Goal: Task Accomplishment & Management: Use online tool/utility

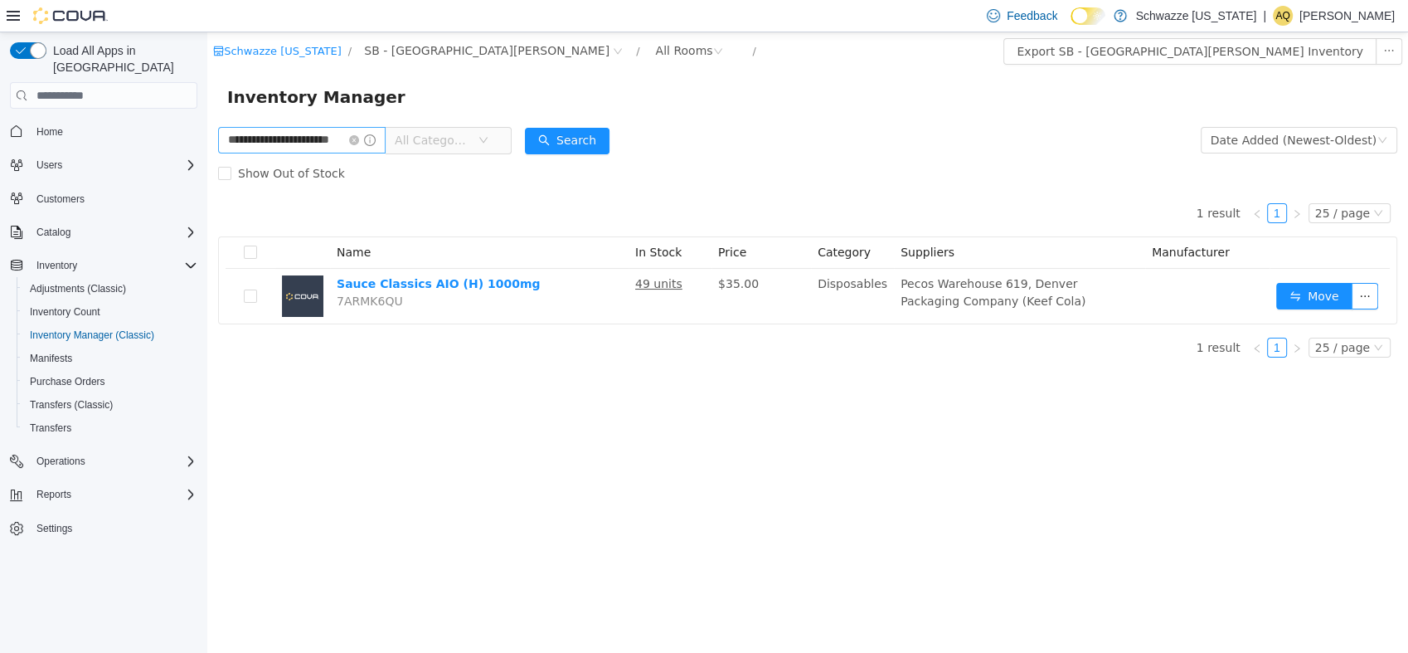
drag, startPoint x: 369, startPoint y: 136, endPoint x: 356, endPoint y: 137, distance: 13.3
click at [359, 137] on icon "icon: close-circle" at bounding box center [354, 140] width 10 height 10
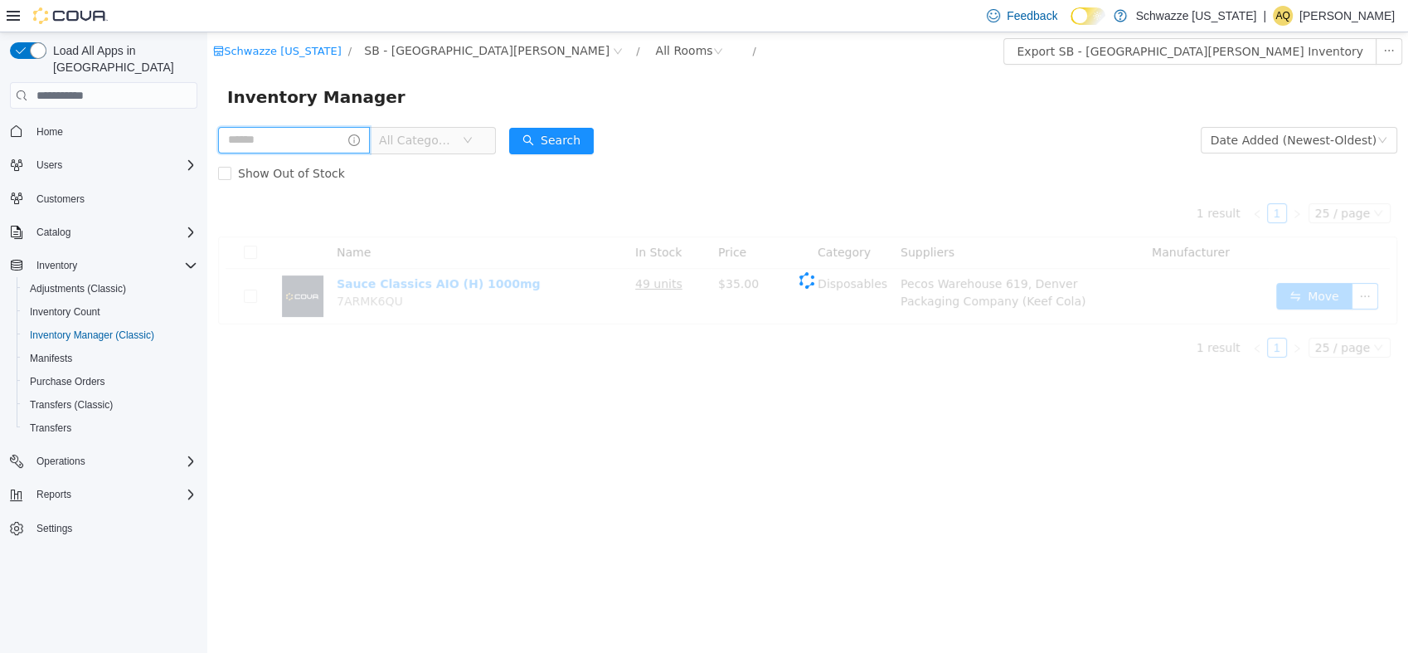
click at [344, 138] on input "text" at bounding box center [294, 140] width 152 height 27
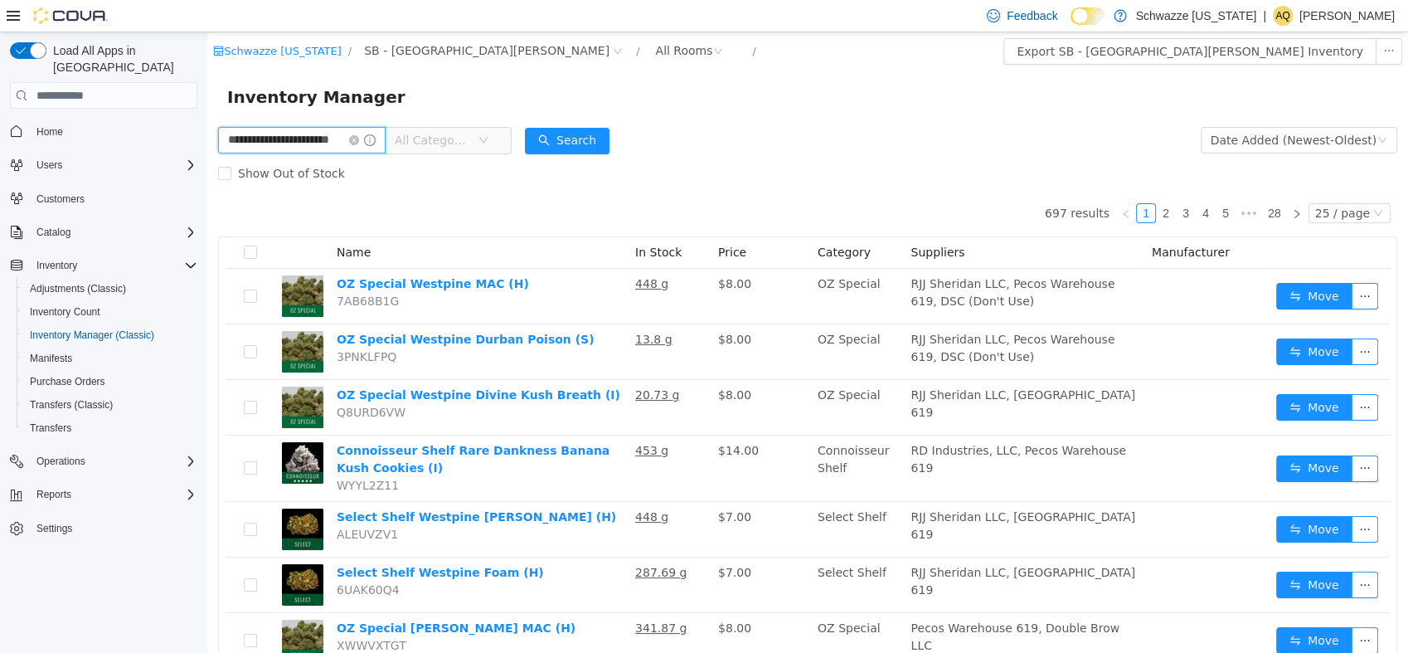
type input "**********"
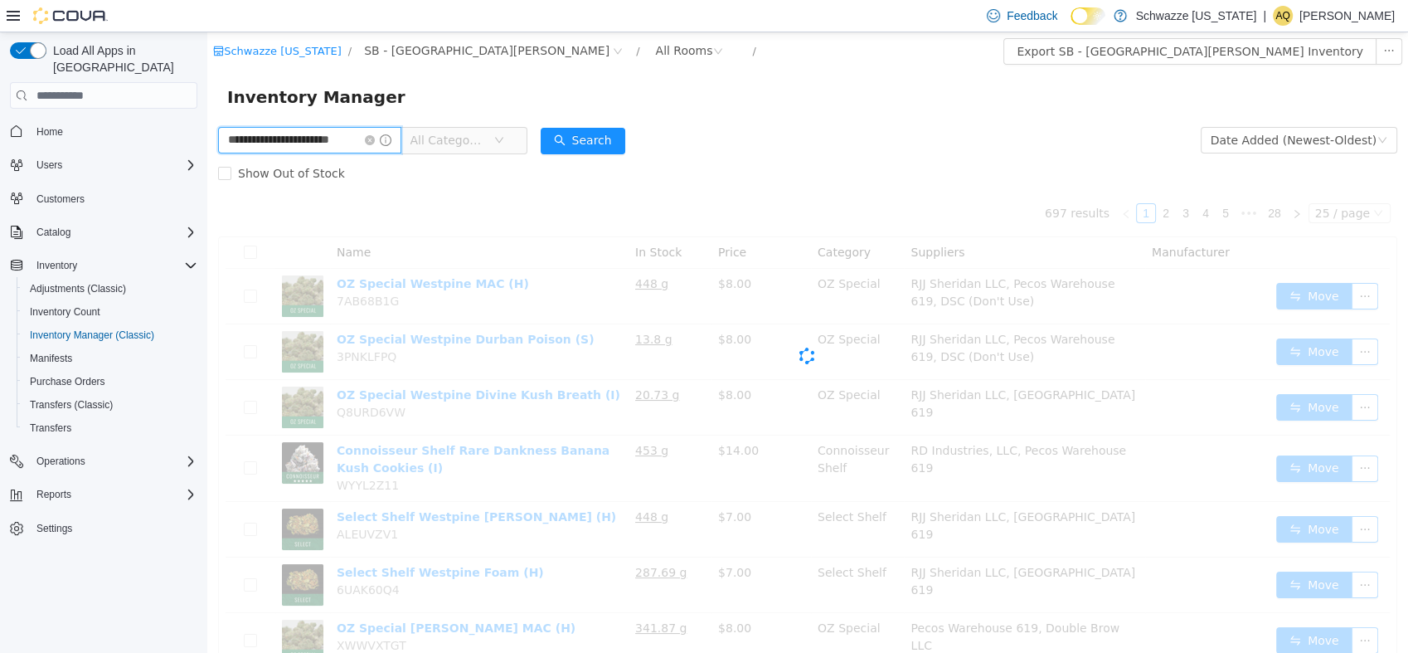
scroll to position [0, 20]
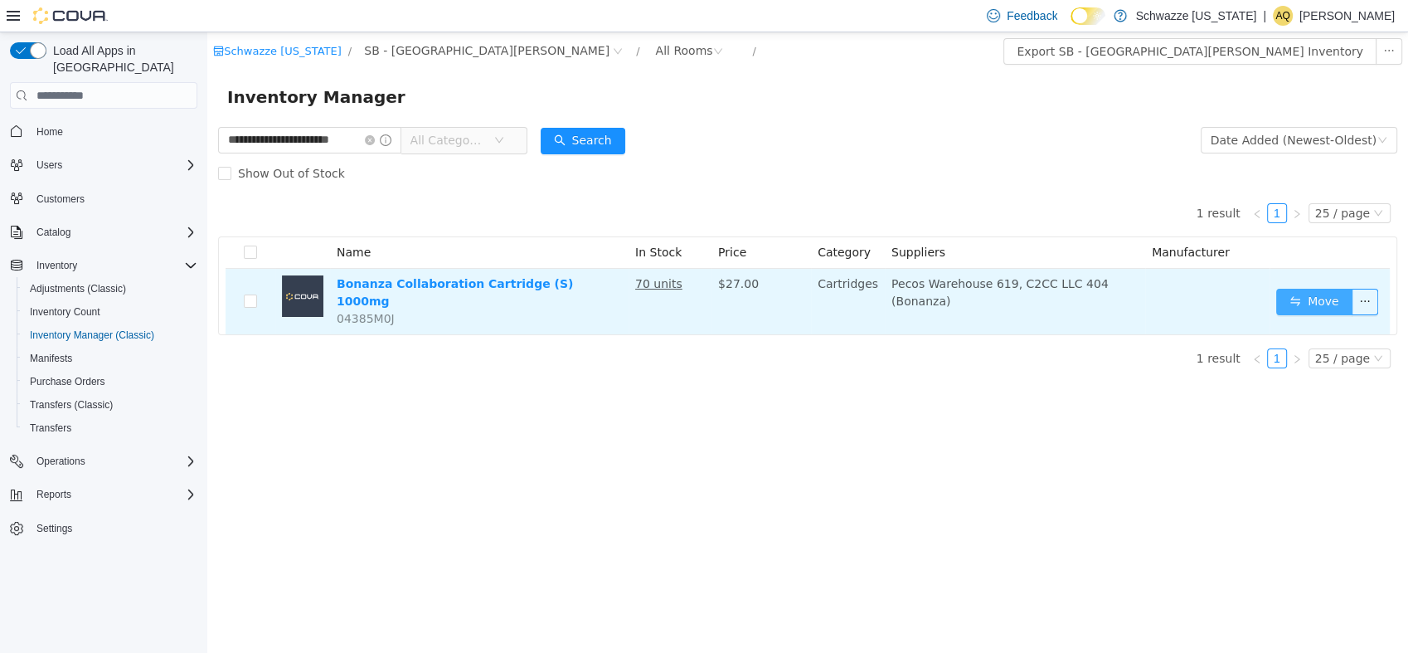
click at [1305, 289] on button "Move" at bounding box center [1314, 302] width 76 height 27
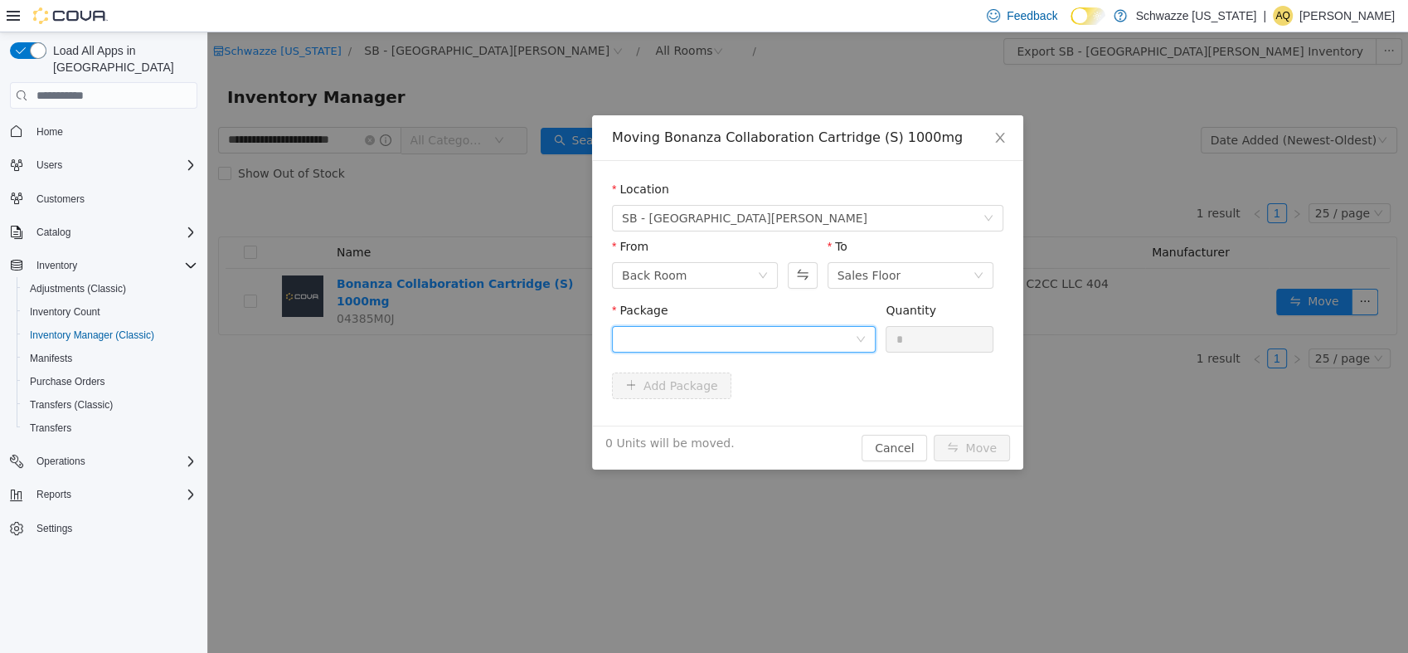
click at [716, 333] on div at bounding box center [738, 339] width 233 height 25
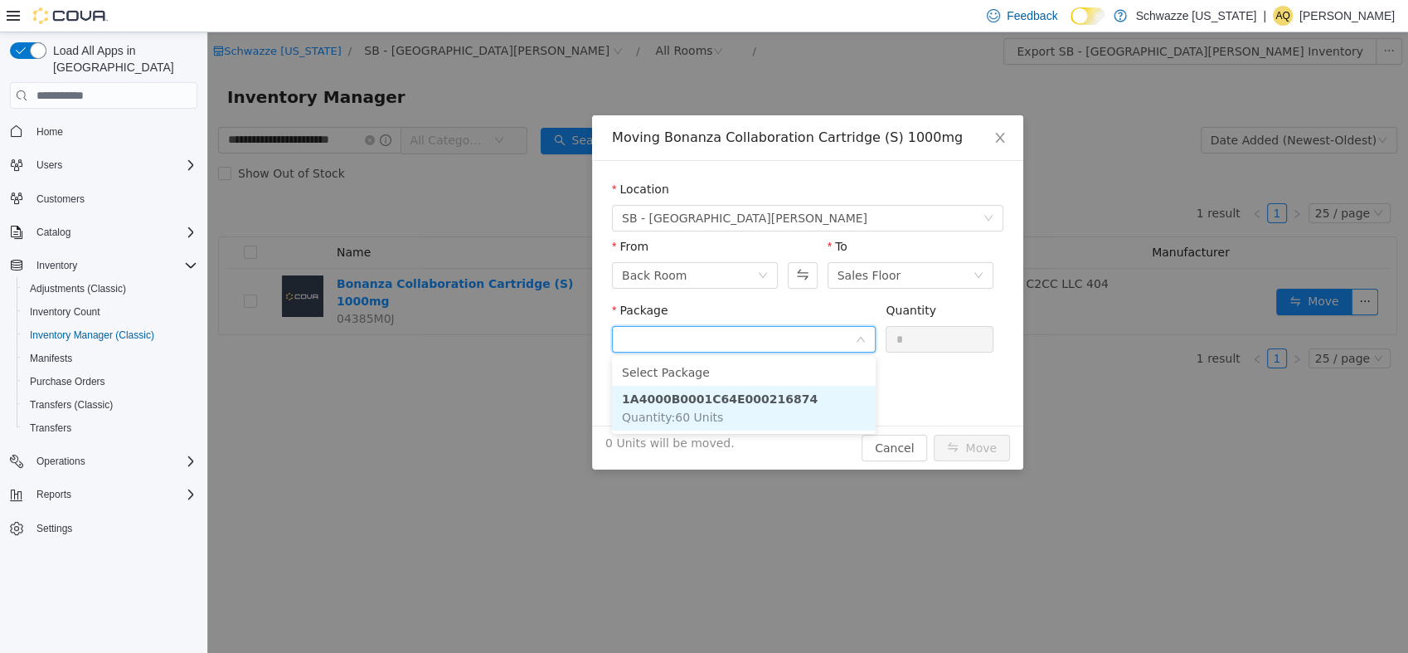
click at [729, 396] on strong "1A4000B0001C64E000216874" at bounding box center [720, 398] width 196 height 13
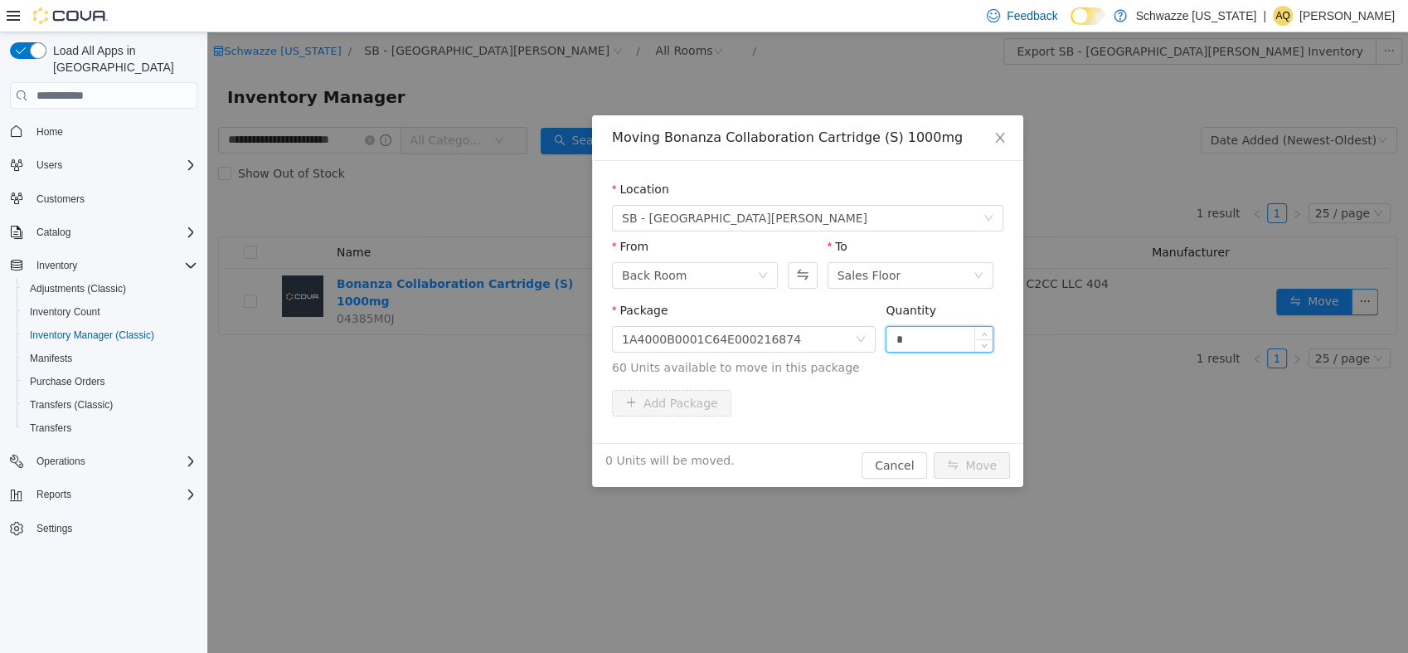
click at [954, 346] on input "*" at bounding box center [939, 339] width 106 height 25
type input "**"
click at [976, 458] on button "Move" at bounding box center [972, 465] width 76 height 27
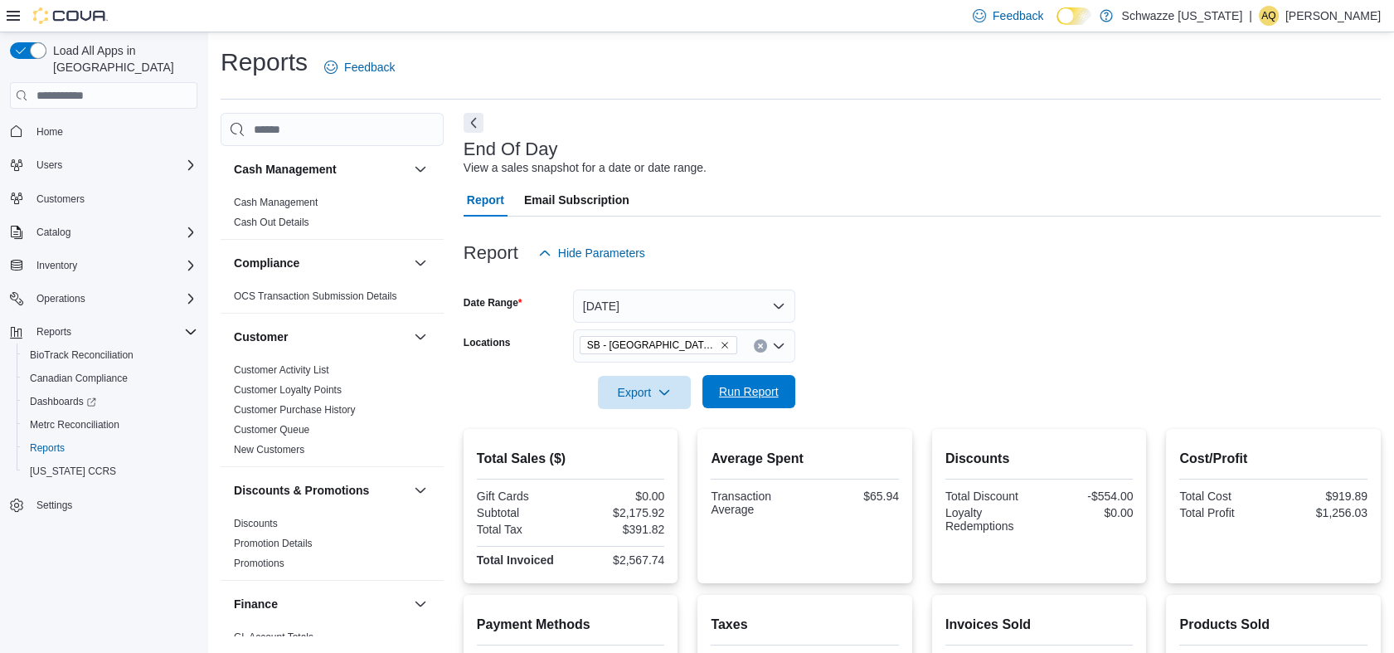
scroll to position [1182, 0]
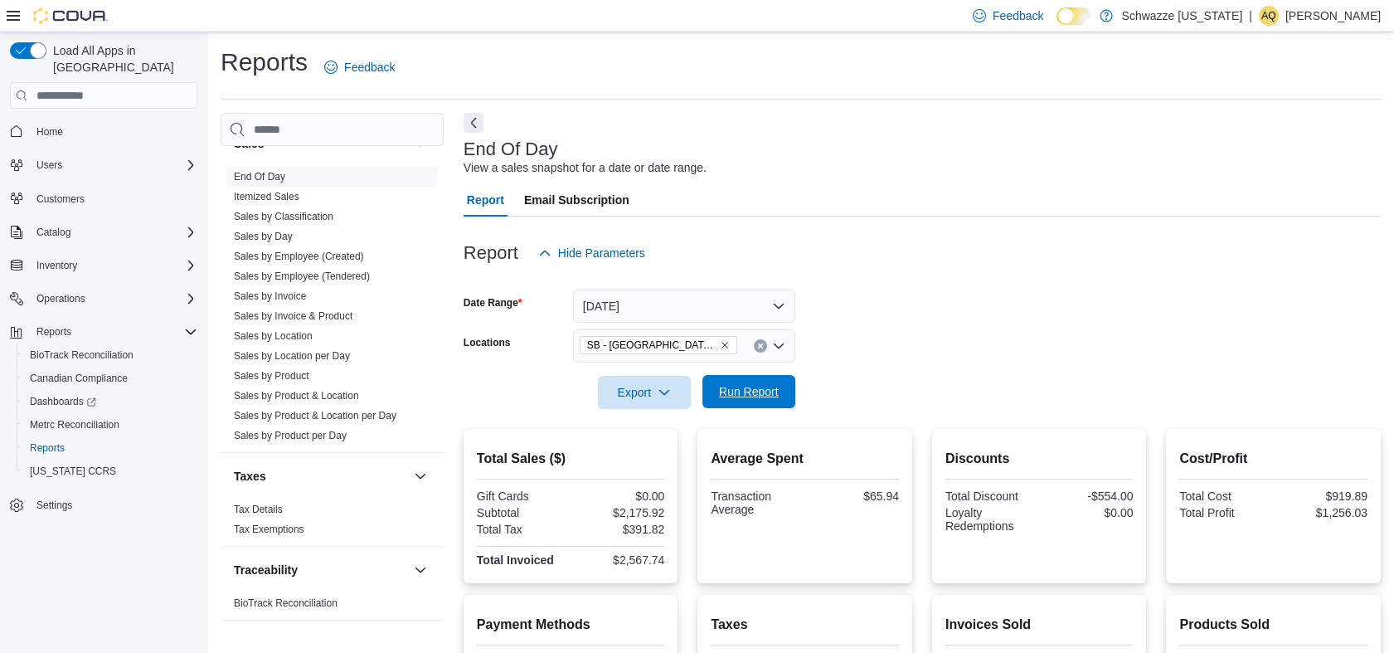
drag, startPoint x: 721, startPoint y: 385, endPoint x: 723, endPoint y: 395, distance: 10.1
click at [722, 384] on span "Run Report" at bounding box center [748, 391] width 73 height 33
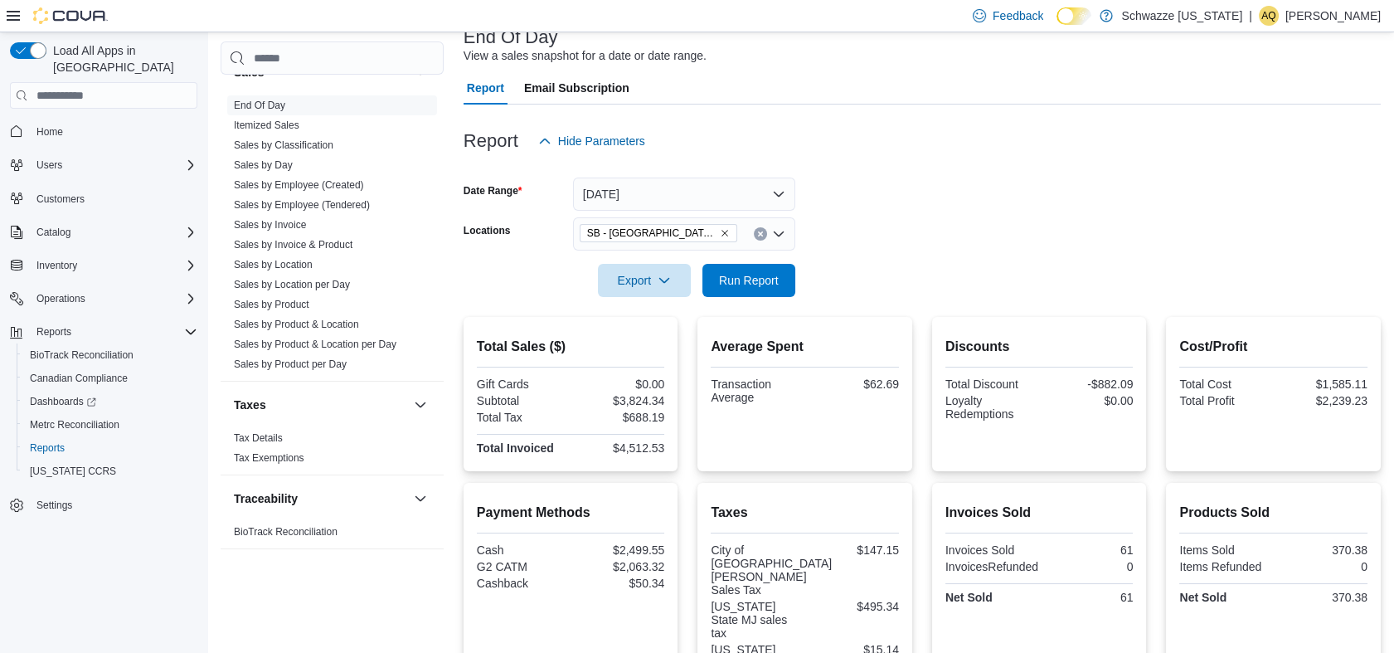
scroll to position [0, 0]
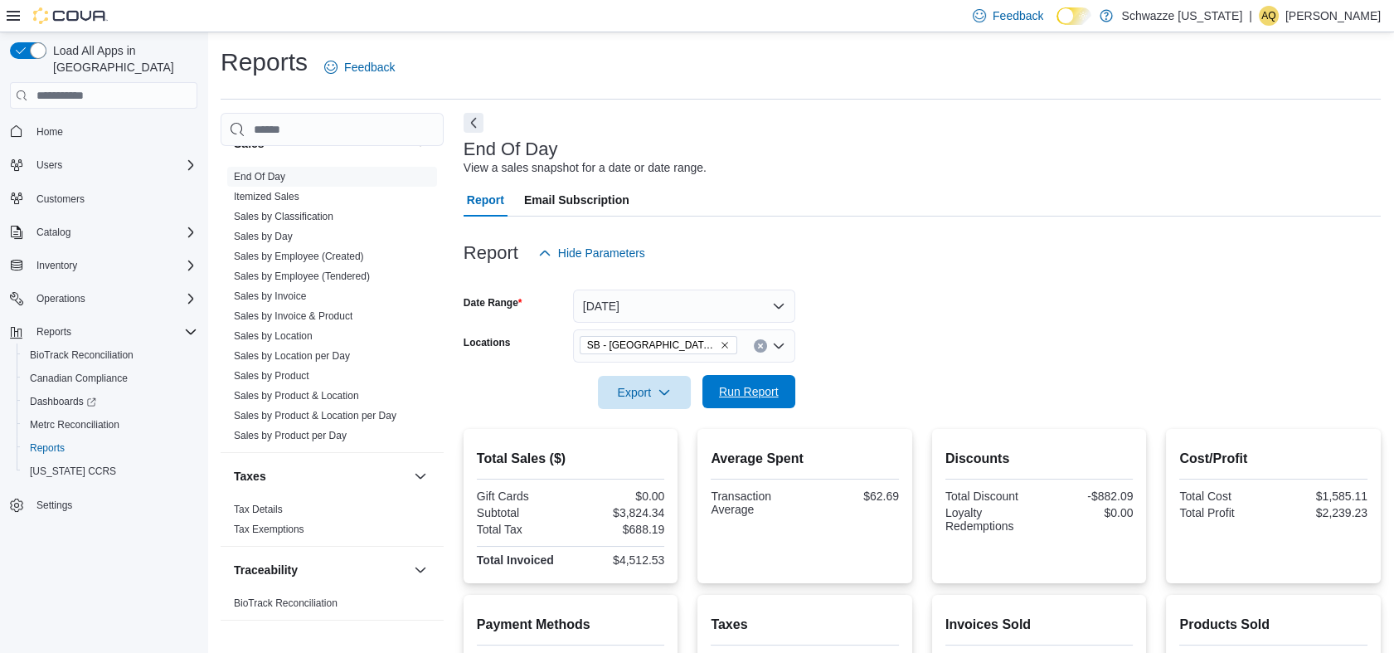
click at [778, 384] on span "Run Report" at bounding box center [748, 391] width 73 height 33
click at [726, 397] on span "Run Report" at bounding box center [749, 391] width 60 height 17
click at [750, 391] on span "Run Report" at bounding box center [749, 391] width 60 height 17
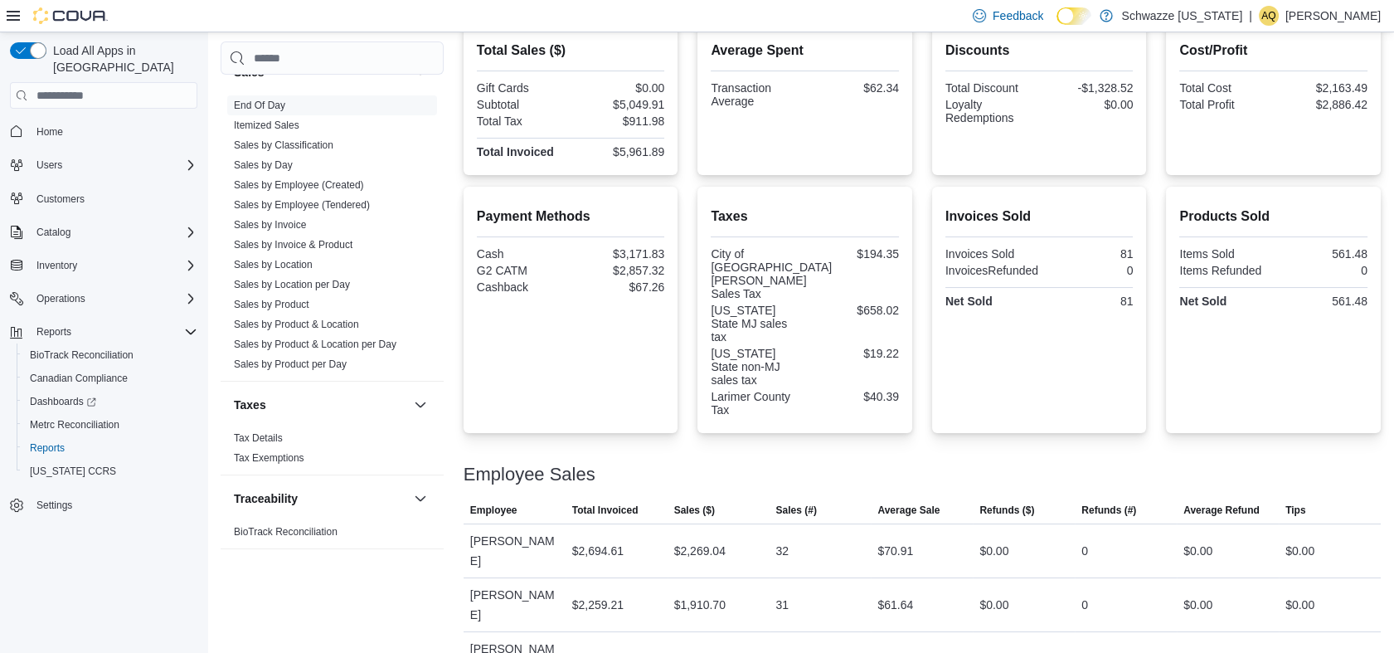
scroll to position [410, 0]
click at [549, 522] on div "Amanda Nanez" at bounding box center [515, 548] width 102 height 53
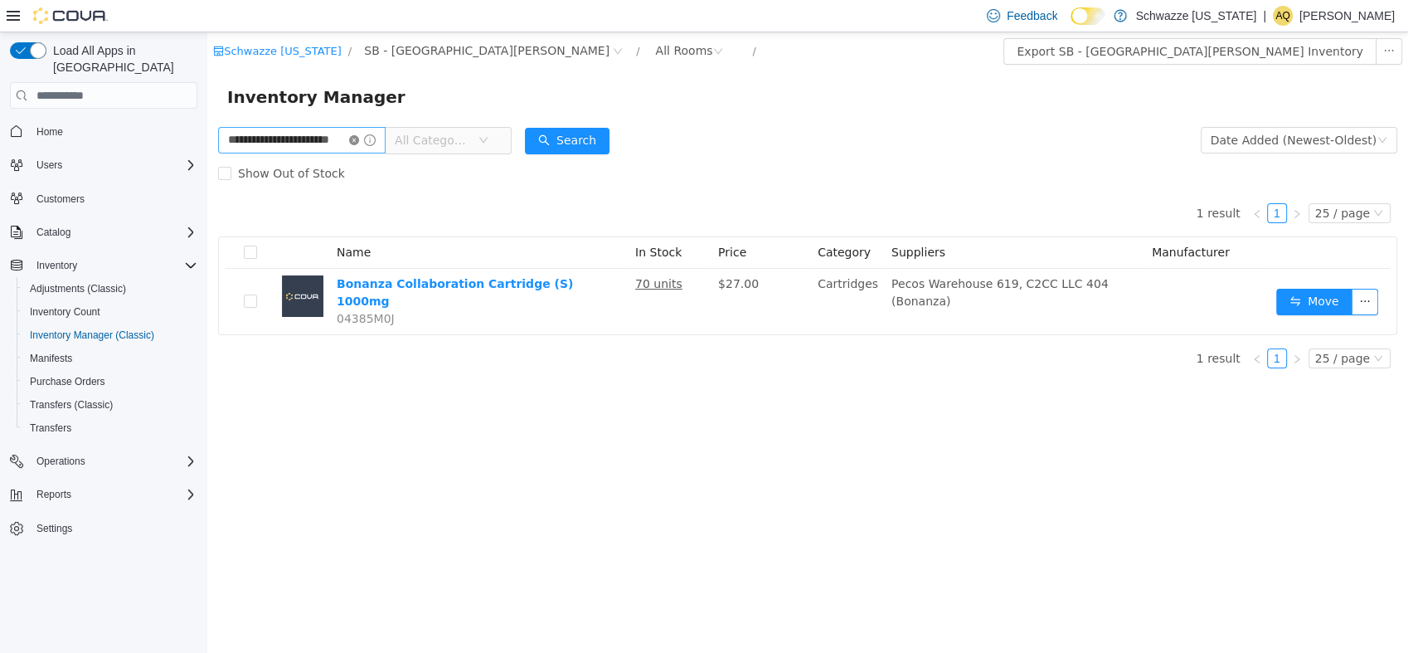
click at [359, 143] on icon "icon: close-circle" at bounding box center [354, 140] width 10 height 10
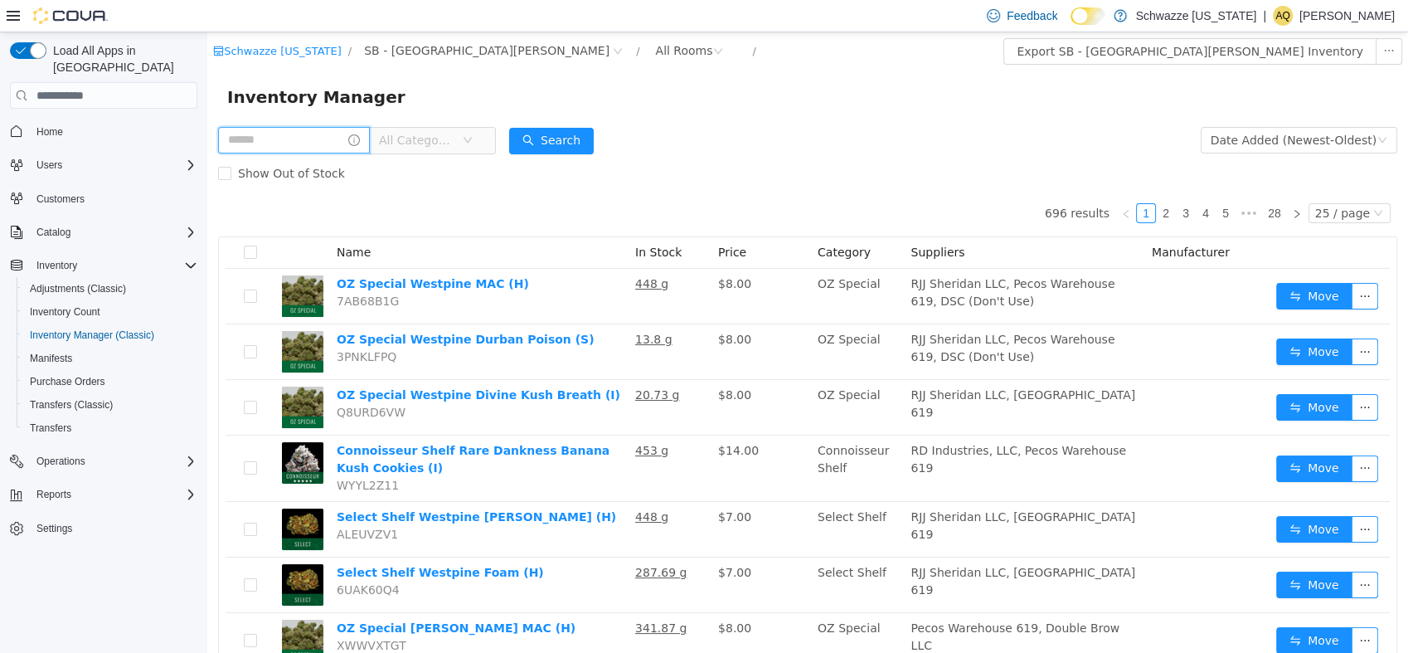
click at [304, 138] on input "text" at bounding box center [294, 140] width 152 height 27
type input "**********"
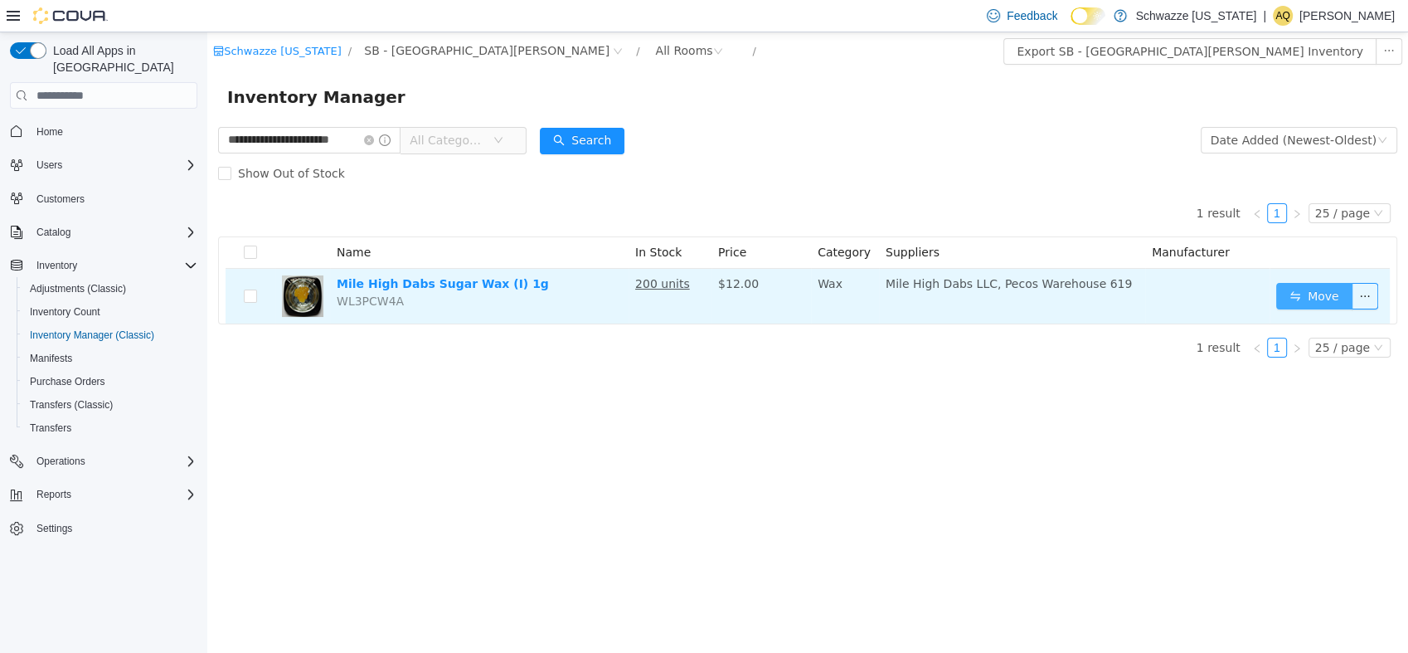
click at [1319, 299] on button "Move" at bounding box center [1314, 296] width 76 height 27
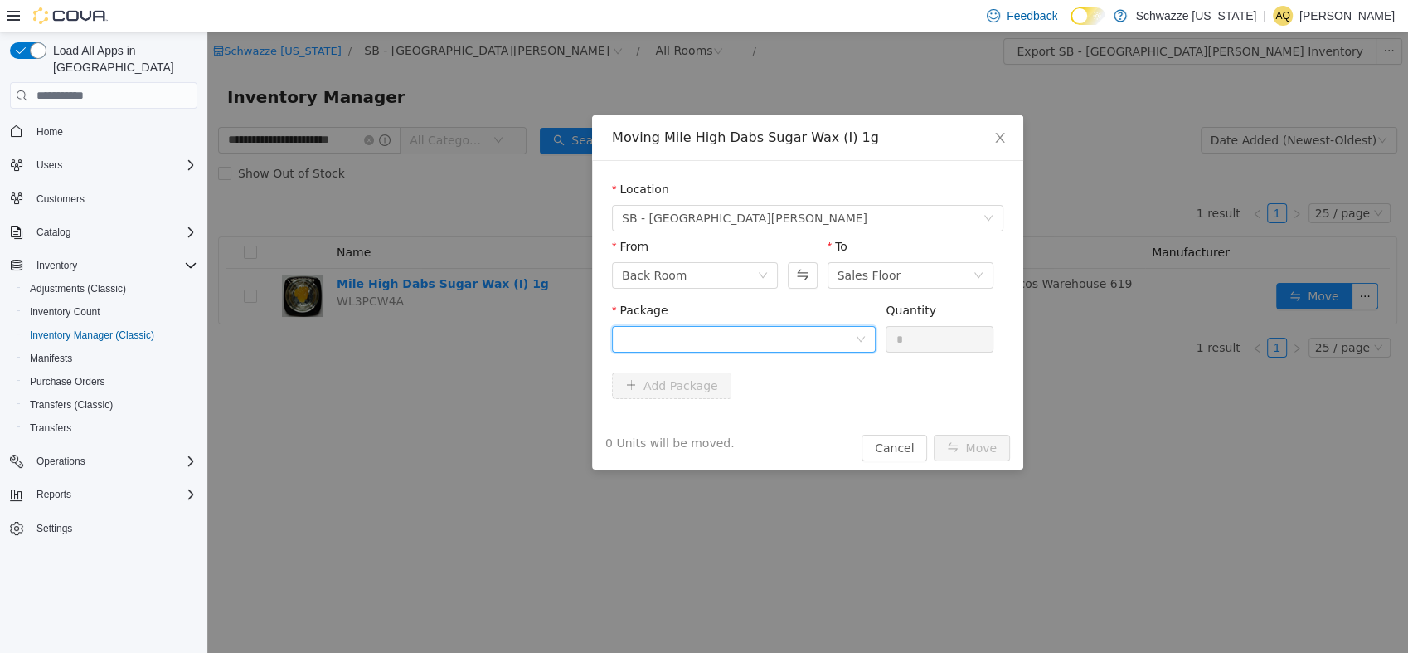
click at [846, 340] on div at bounding box center [738, 339] width 233 height 25
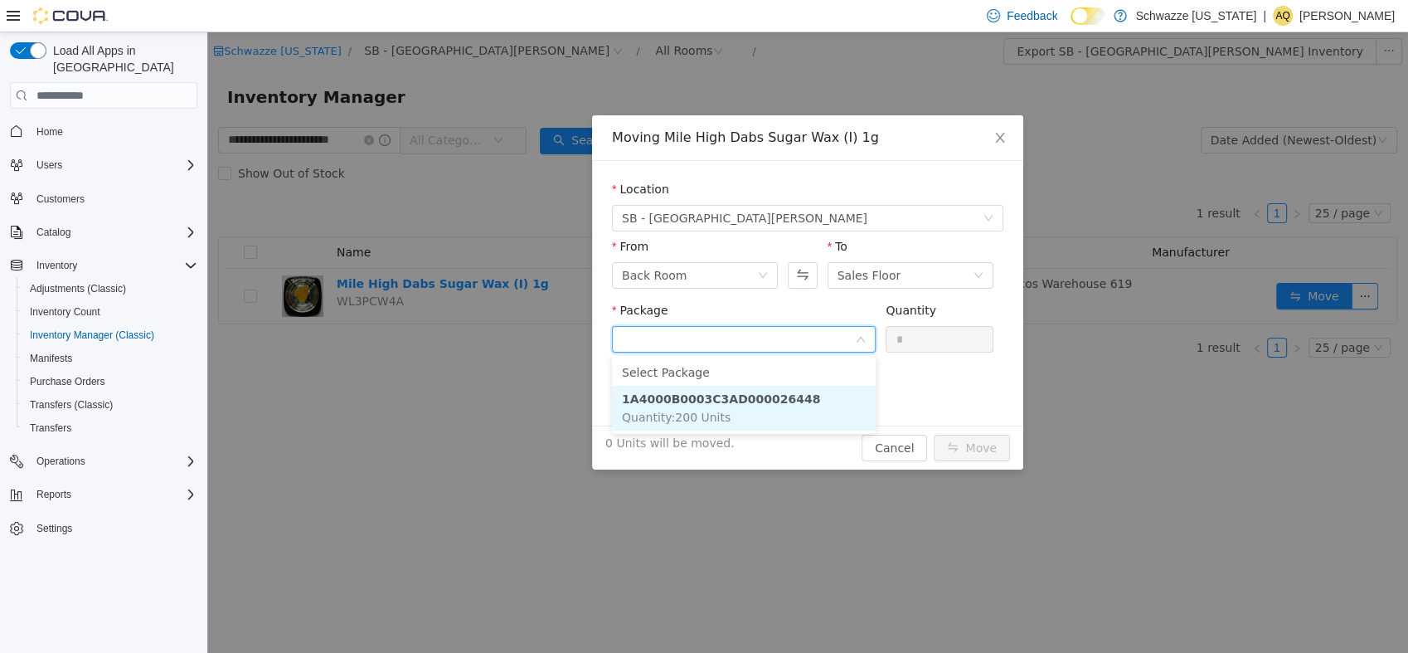
click at [802, 404] on li "1A4000B0003C3AD000026448 Quantity : 200 Units" at bounding box center [744, 408] width 264 height 45
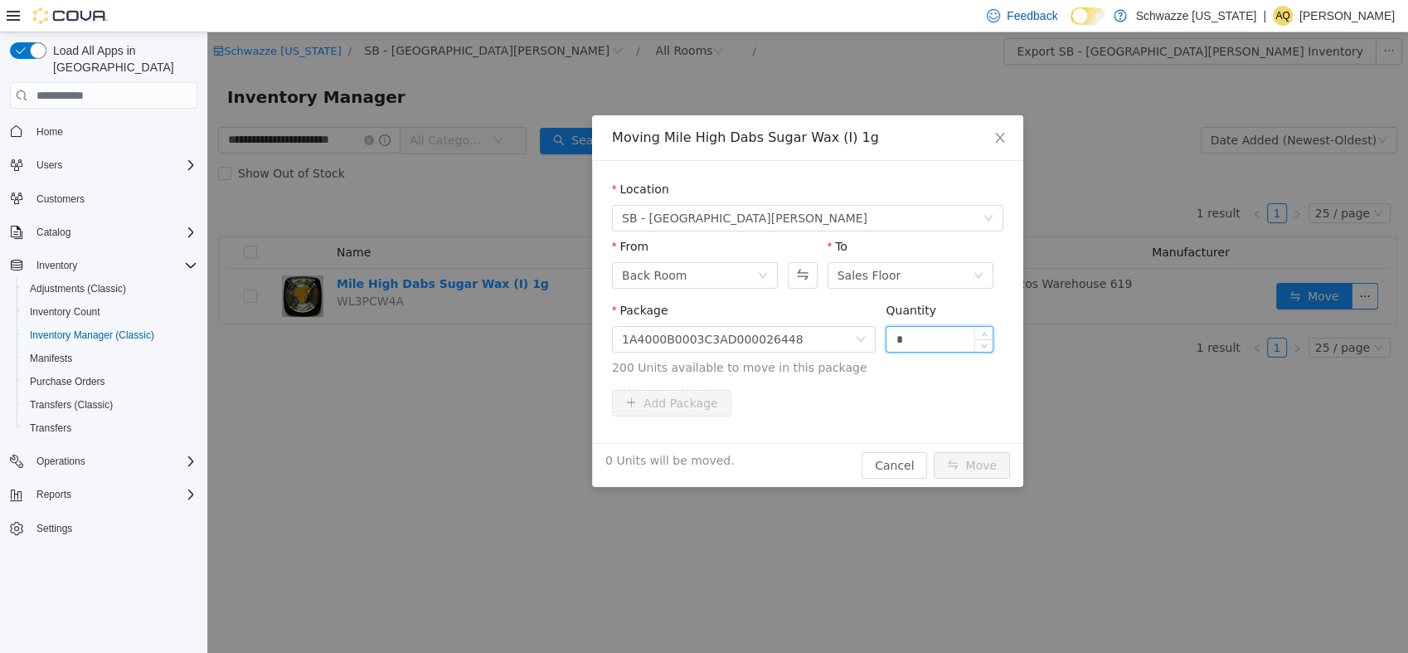
click at [899, 337] on input "*" at bounding box center [939, 339] width 106 height 25
type input "***"
click at [981, 455] on button "Move" at bounding box center [972, 465] width 76 height 27
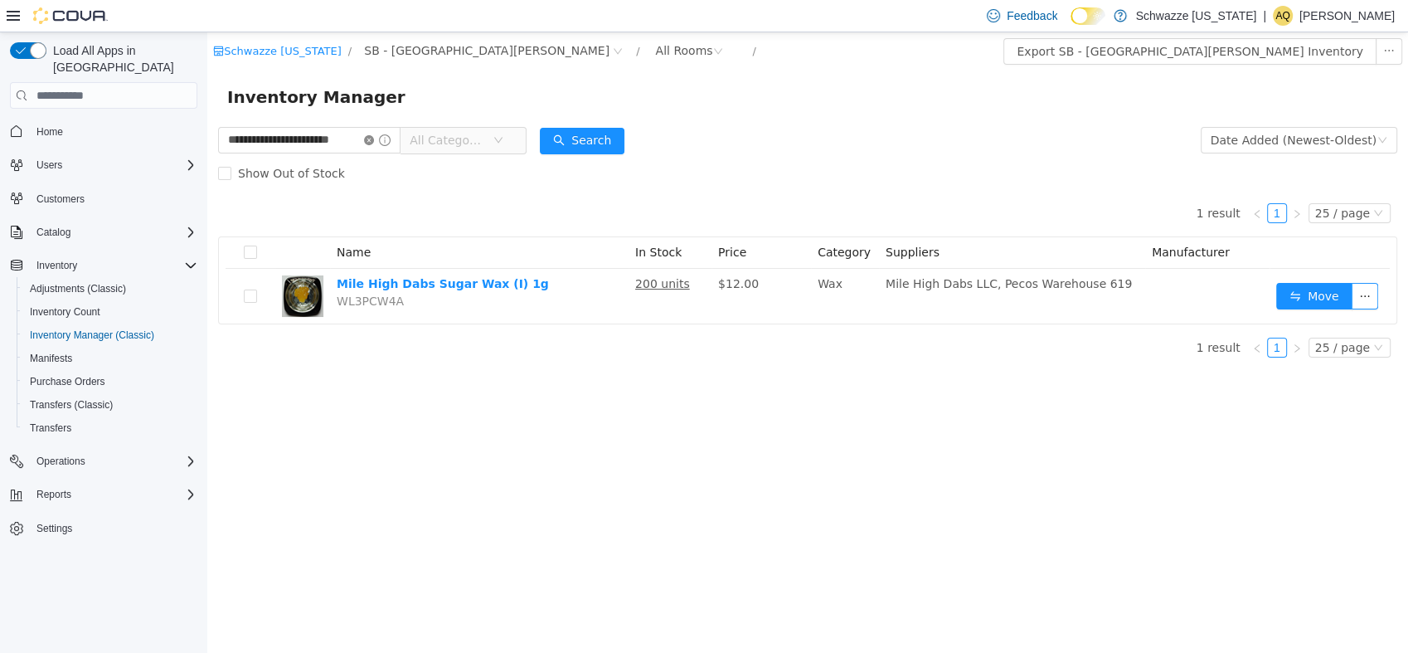
click at [370, 143] on icon "icon: close-circle" at bounding box center [369, 140] width 10 height 10
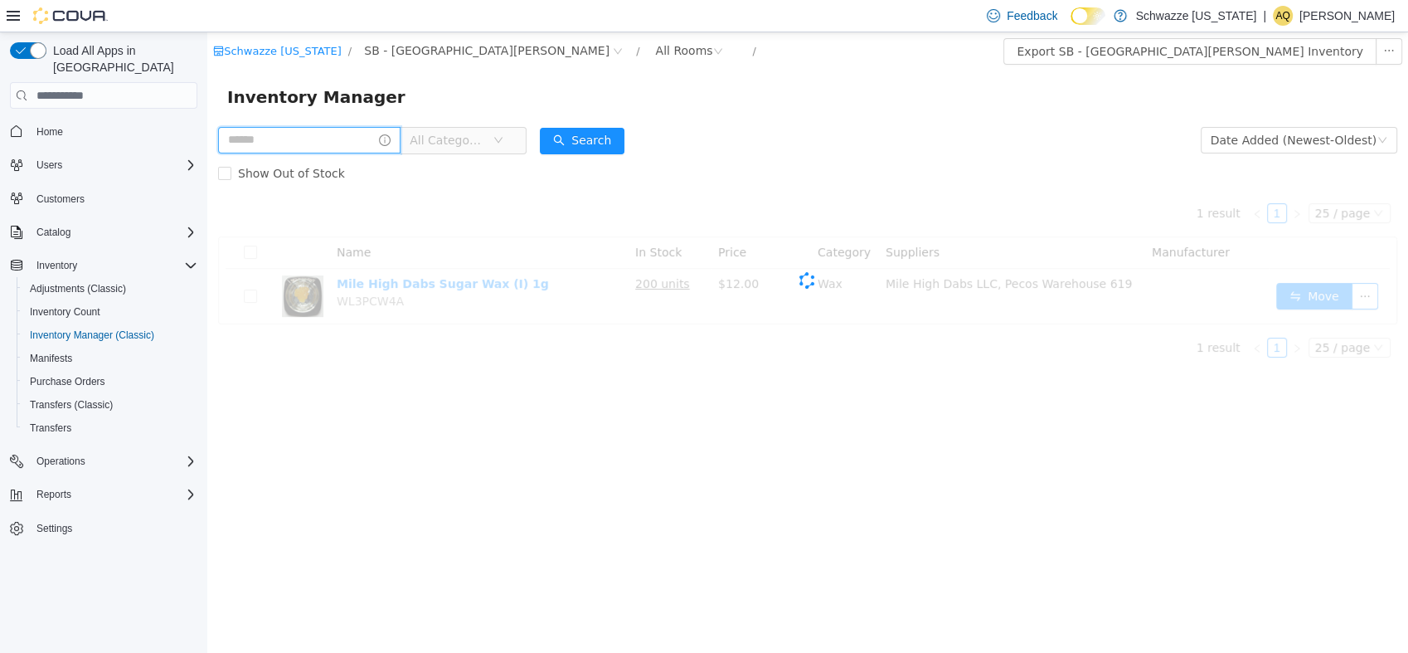
click at [304, 143] on input "text" at bounding box center [309, 140] width 182 height 27
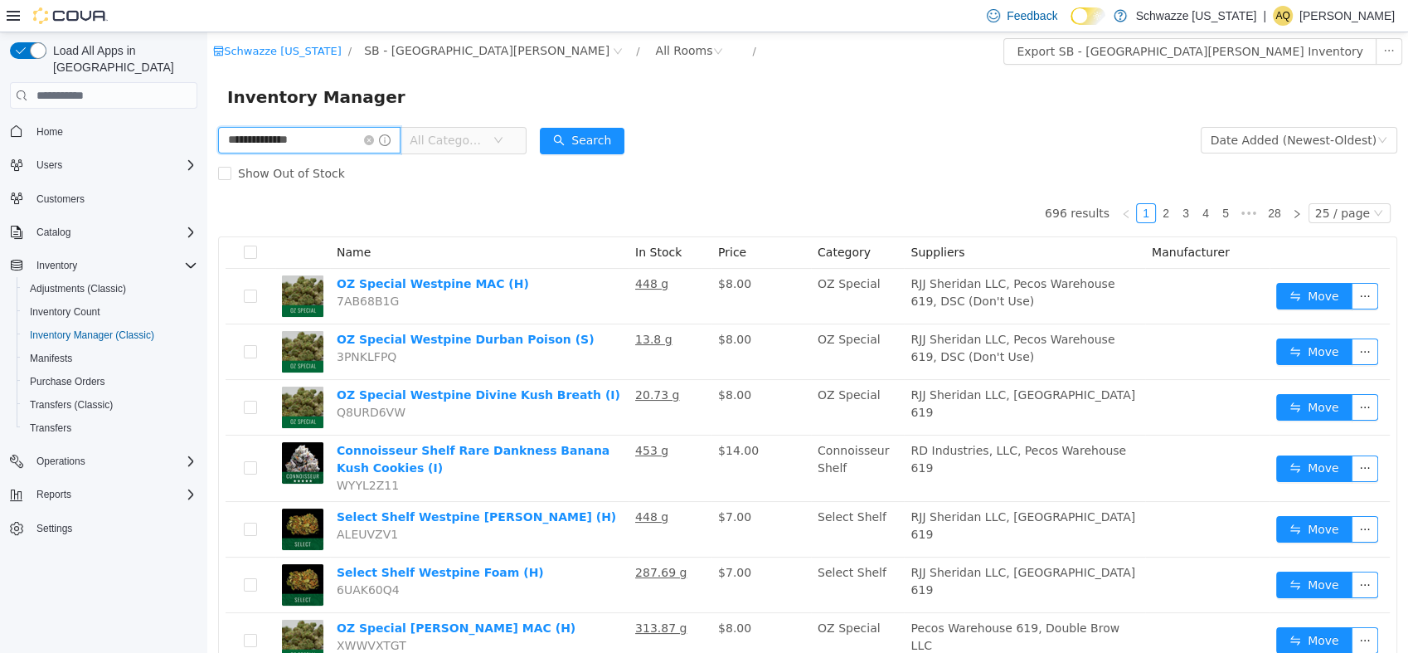
type input "**********"
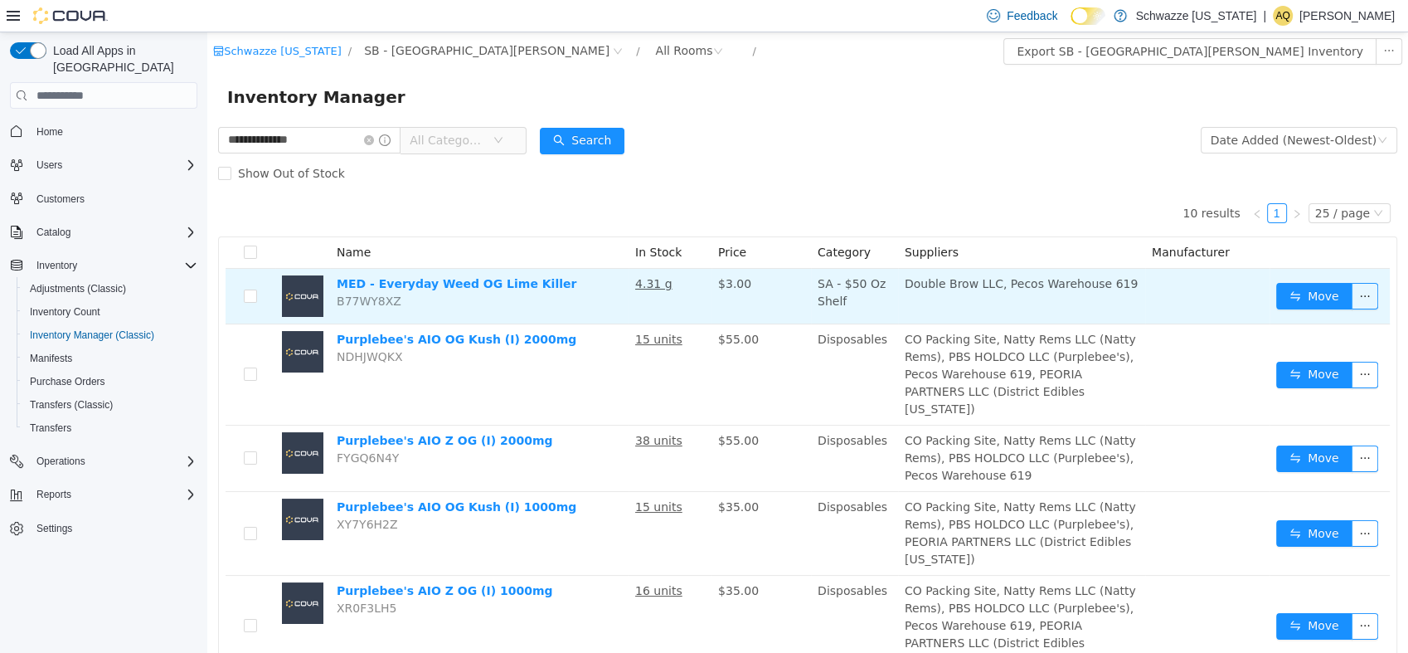
click at [1270, 293] on td "Move" at bounding box center [1330, 297] width 120 height 56
click at [1277, 299] on button "Move" at bounding box center [1314, 296] width 76 height 27
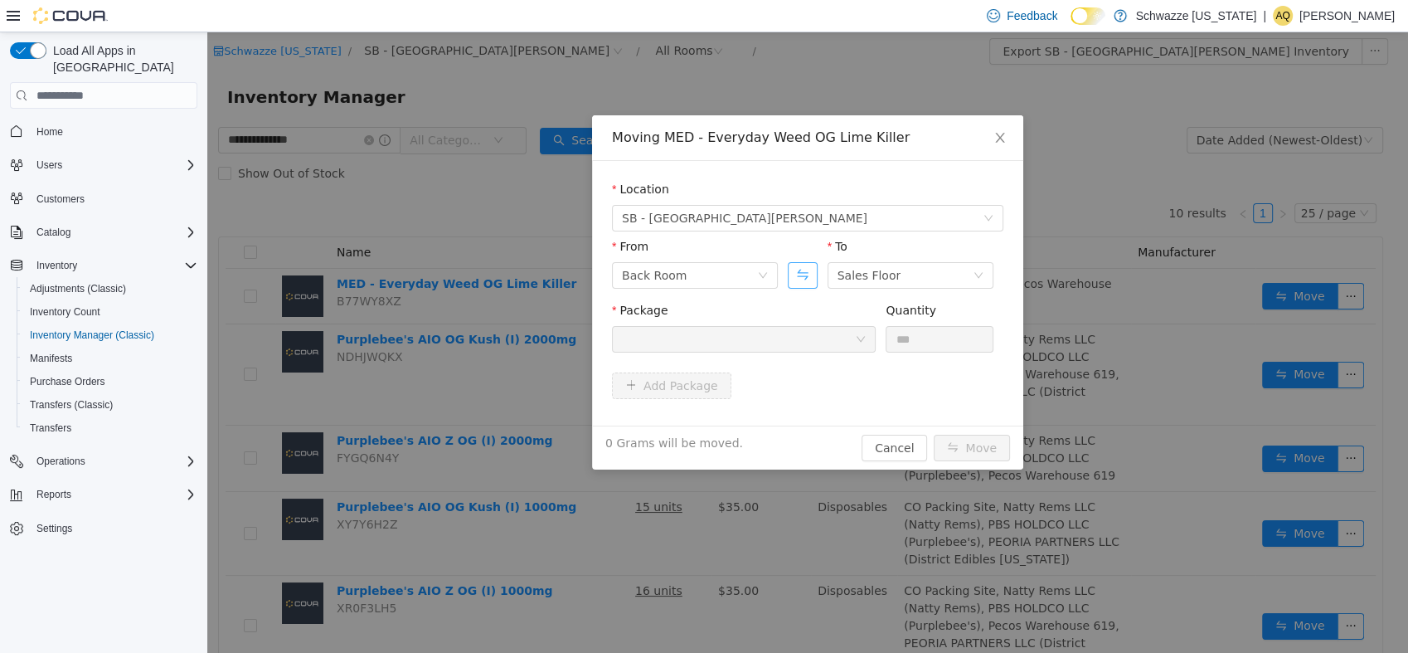
click at [794, 273] on button "Swap" at bounding box center [802, 275] width 29 height 27
click at [867, 279] on div "Back Room" at bounding box center [870, 275] width 65 height 25
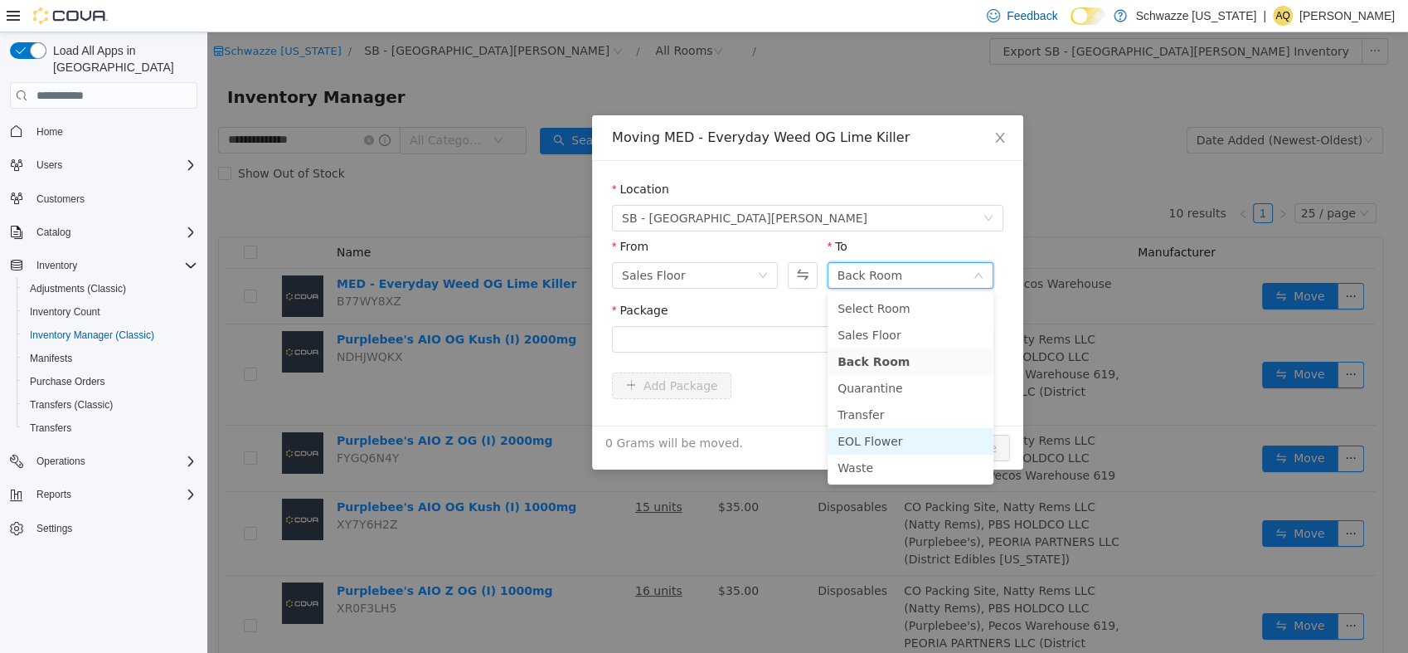
click at [881, 441] on li "EOL Flower" at bounding box center [911, 441] width 166 height 27
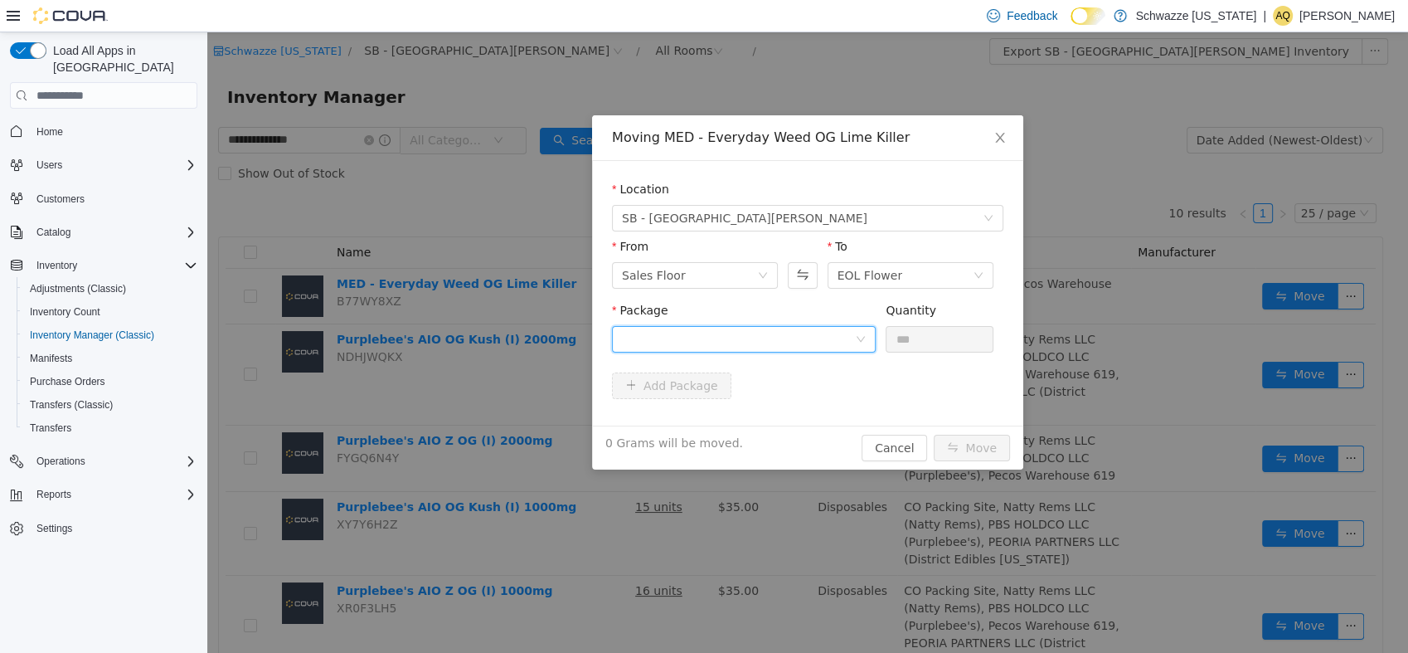
click at [776, 336] on div at bounding box center [738, 339] width 233 height 25
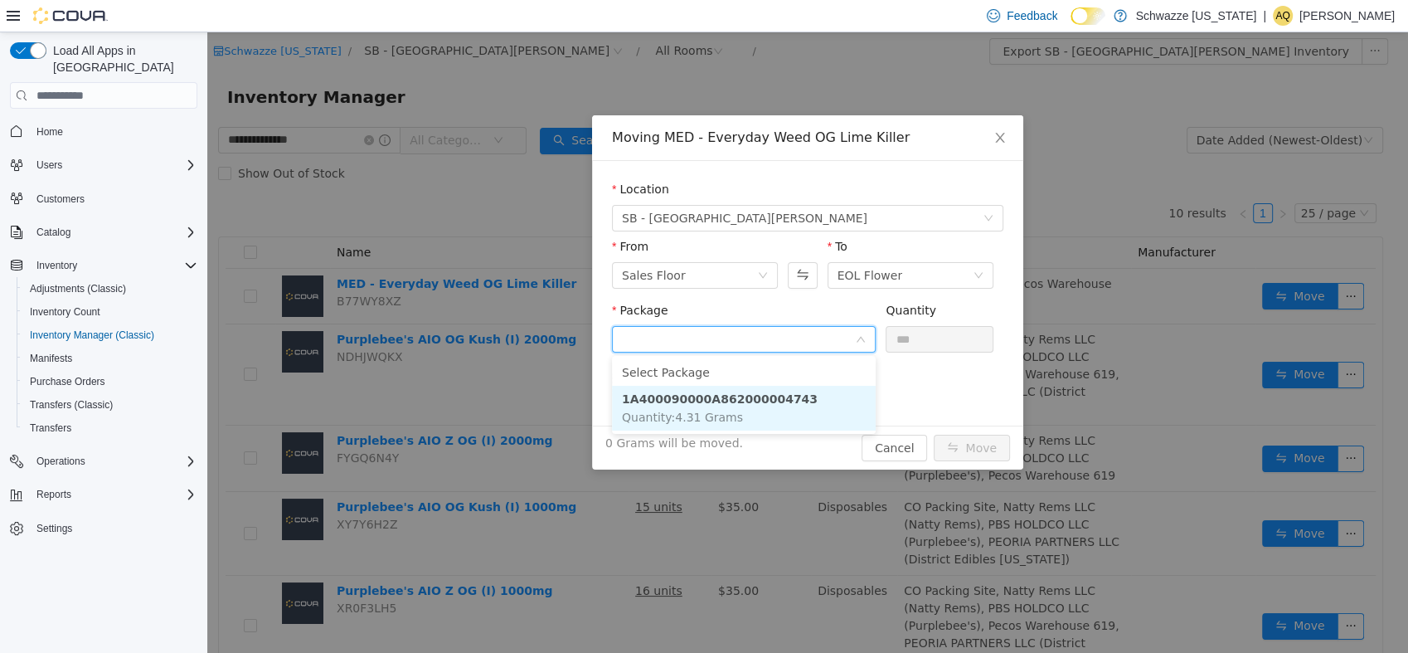
click at [766, 401] on strong "1A400090000A862000004743" at bounding box center [720, 398] width 196 height 13
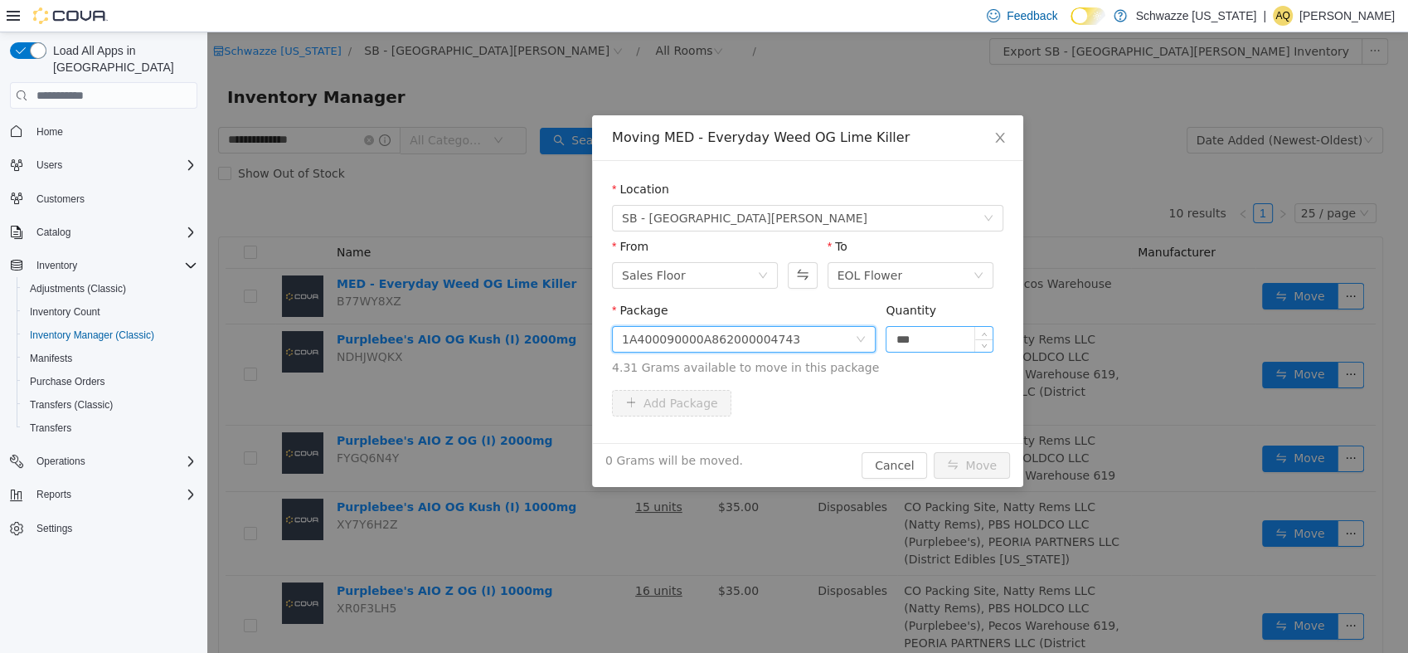
click at [942, 342] on input "***" at bounding box center [939, 339] width 106 height 25
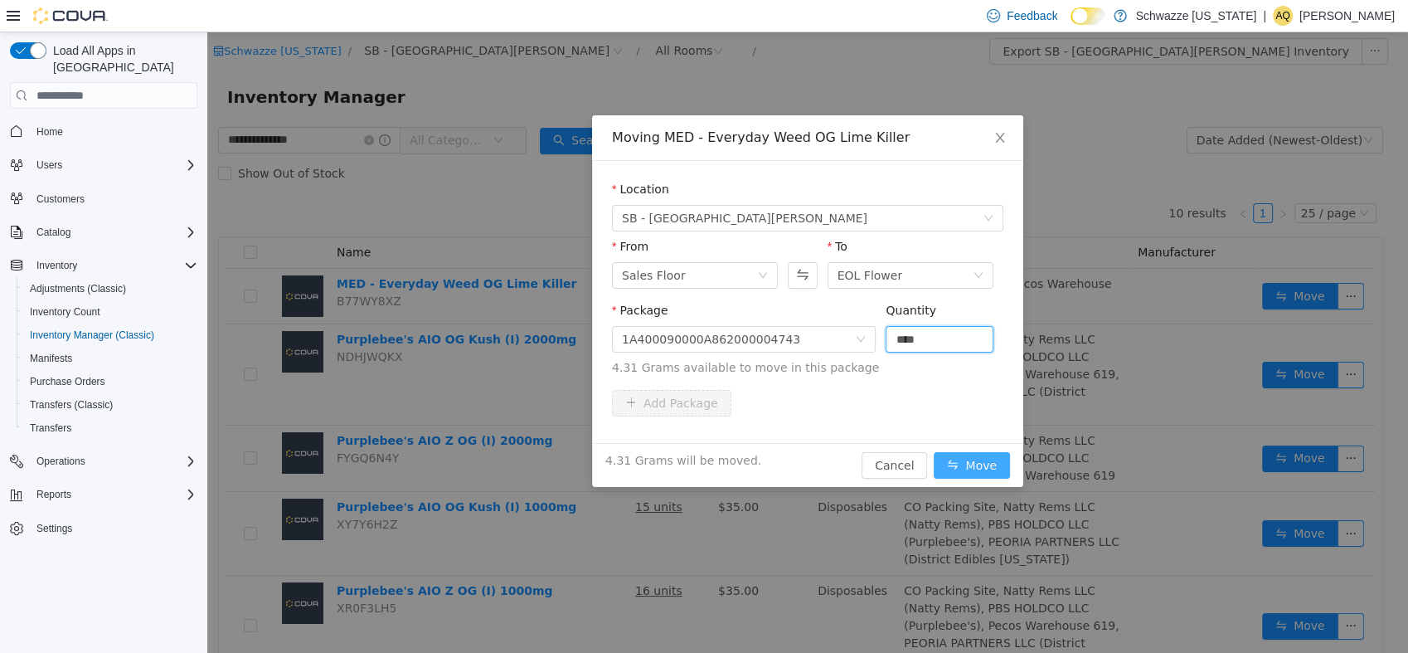
type input "****"
click at [972, 478] on button "Move" at bounding box center [972, 465] width 76 height 27
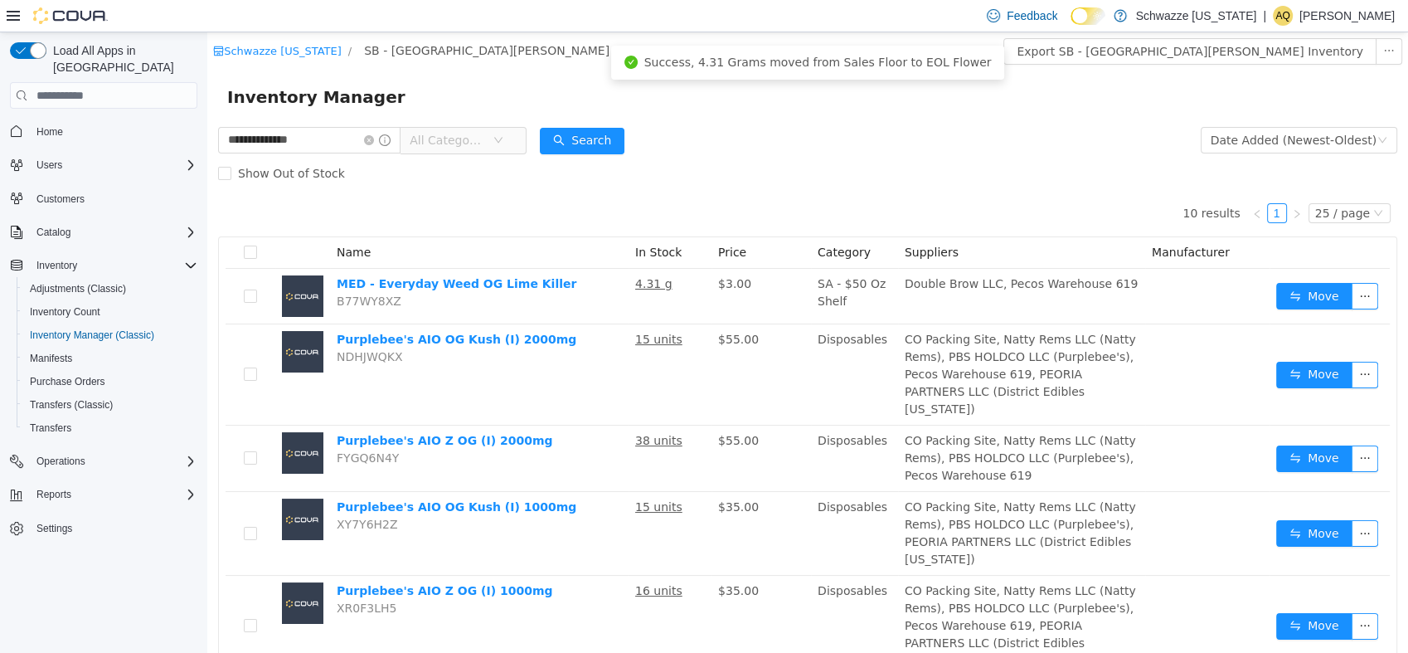
click at [972, 492] on td "CO Packing Site, Natty Rems LLC (Natty Rems), PBS HOLDCO LLC (Purplebee's), PEO…" at bounding box center [1021, 534] width 247 height 84
drag, startPoint x: 309, startPoint y: 139, endPoint x: 139, endPoint y: 122, distance: 170.9
click at [207, 122] on html "**********" at bounding box center [807, 342] width 1201 height 620
type input "**********"
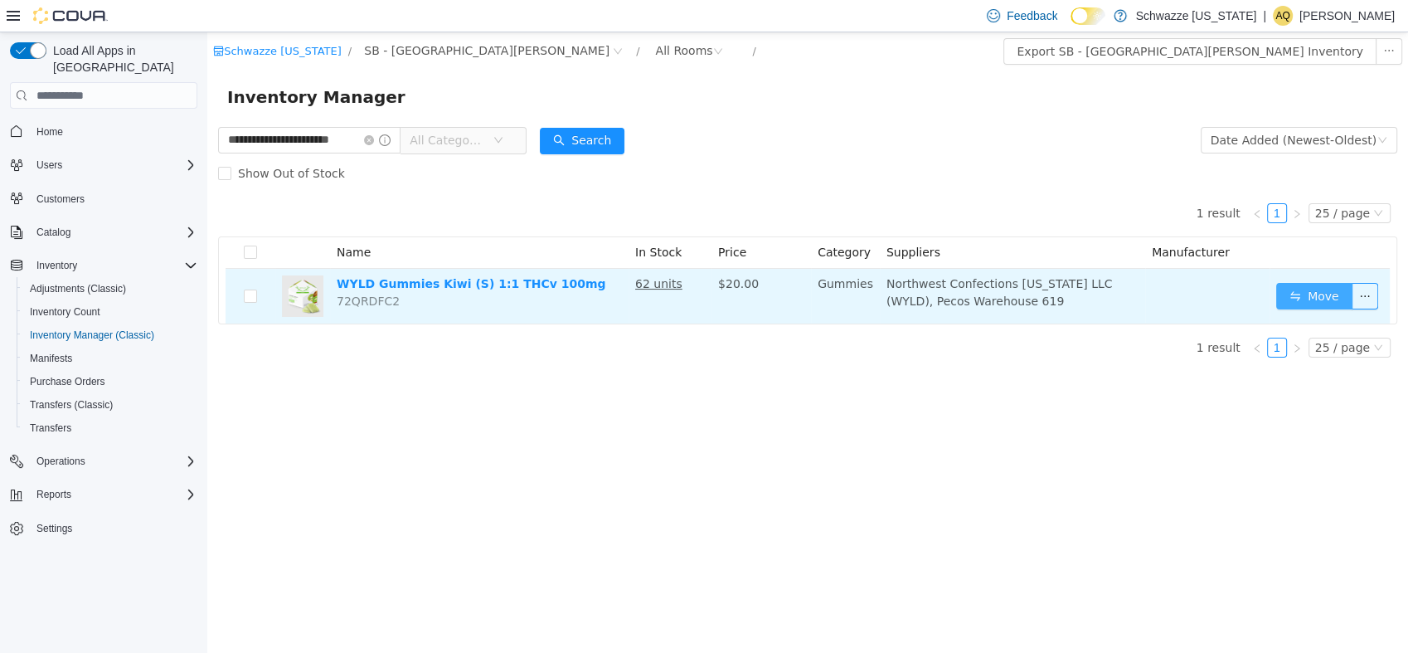
click at [1309, 294] on button "Move" at bounding box center [1314, 296] width 76 height 27
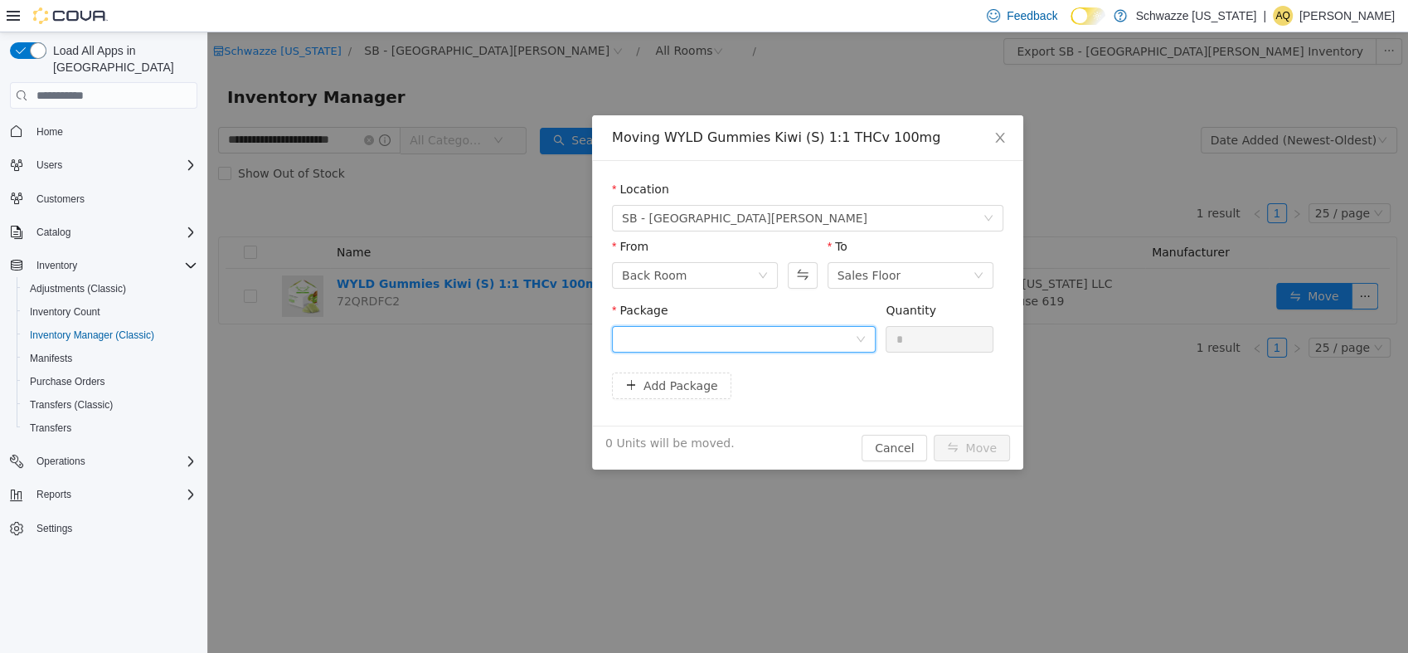
click at [796, 338] on div at bounding box center [738, 339] width 233 height 25
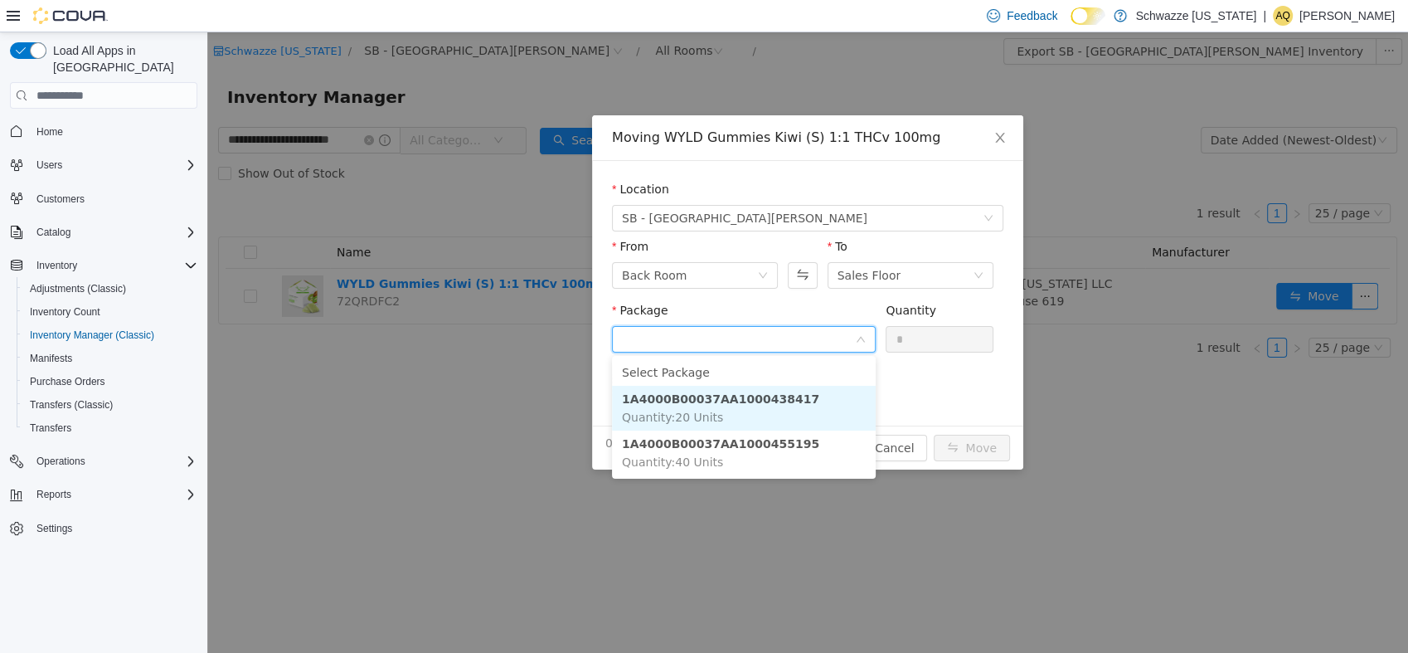
click at [780, 404] on strong "1A4000B00037AA1000438417" at bounding box center [720, 398] width 197 height 13
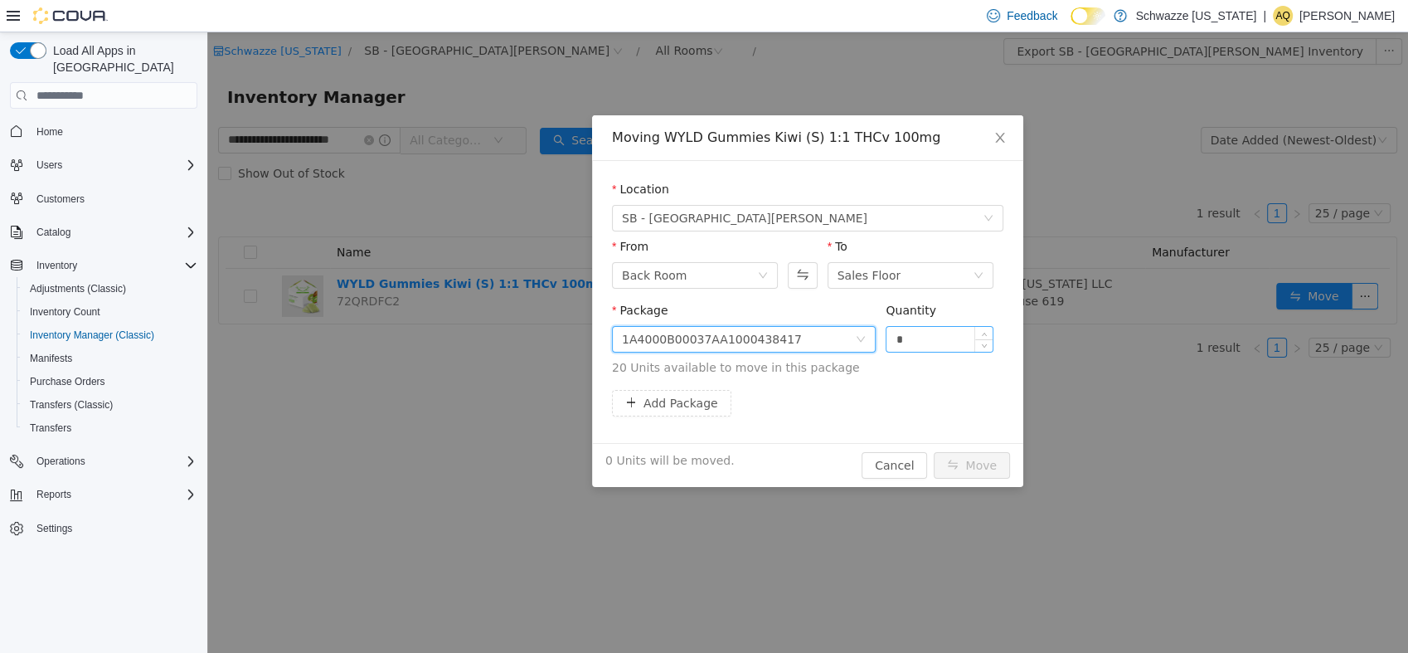
click at [926, 333] on input "*" at bounding box center [939, 339] width 106 height 25
type input "**"
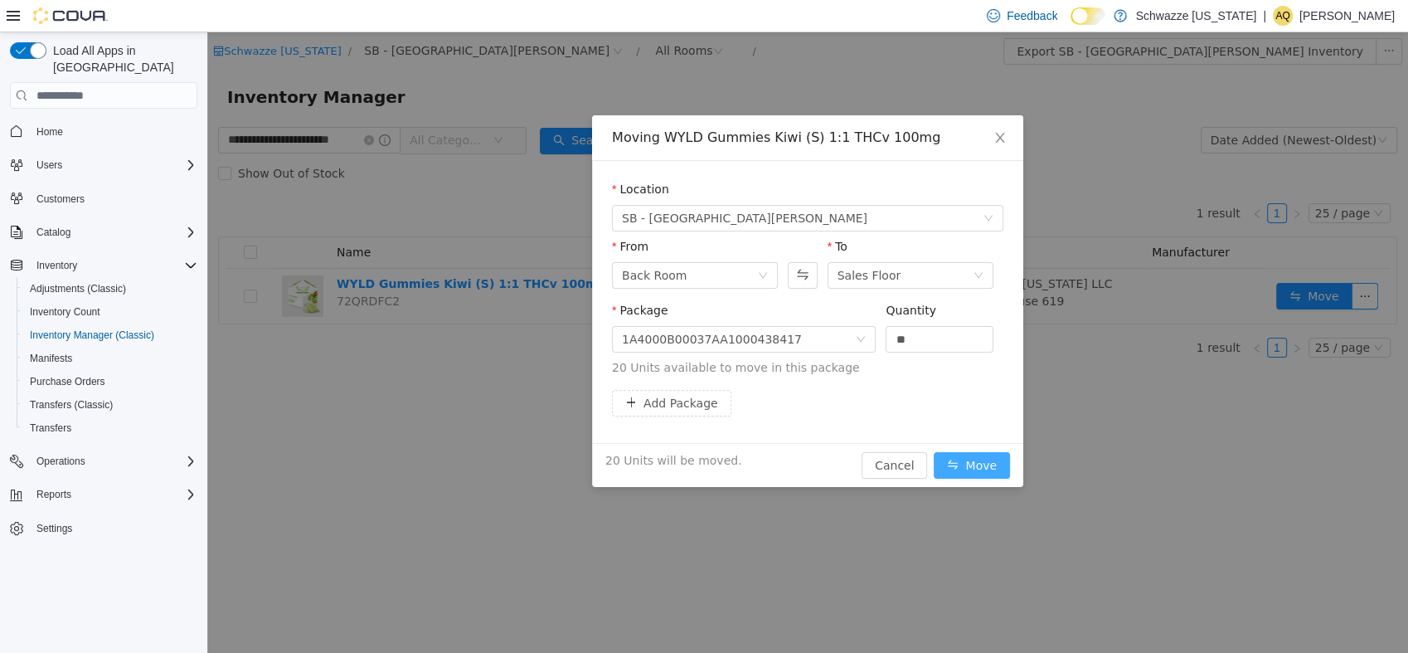
click at [974, 465] on button "Move" at bounding box center [972, 465] width 76 height 27
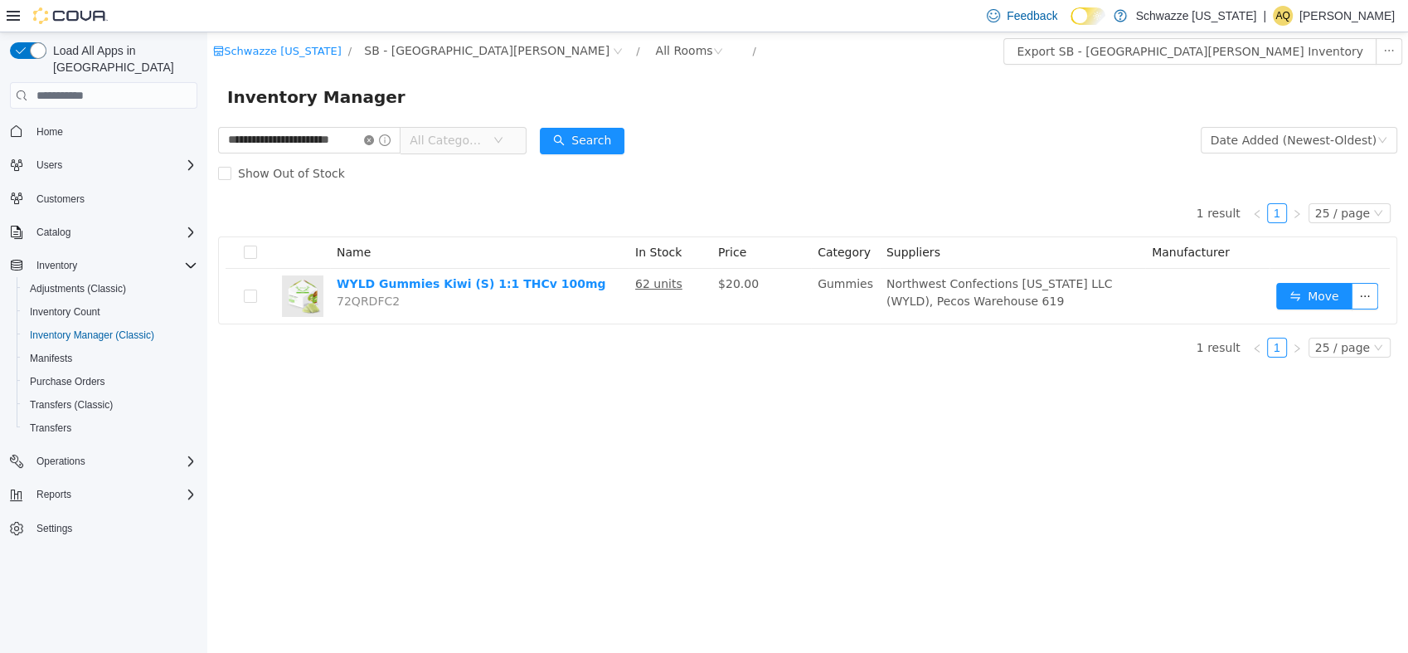
click at [370, 143] on icon "icon: close-circle" at bounding box center [369, 140] width 10 height 10
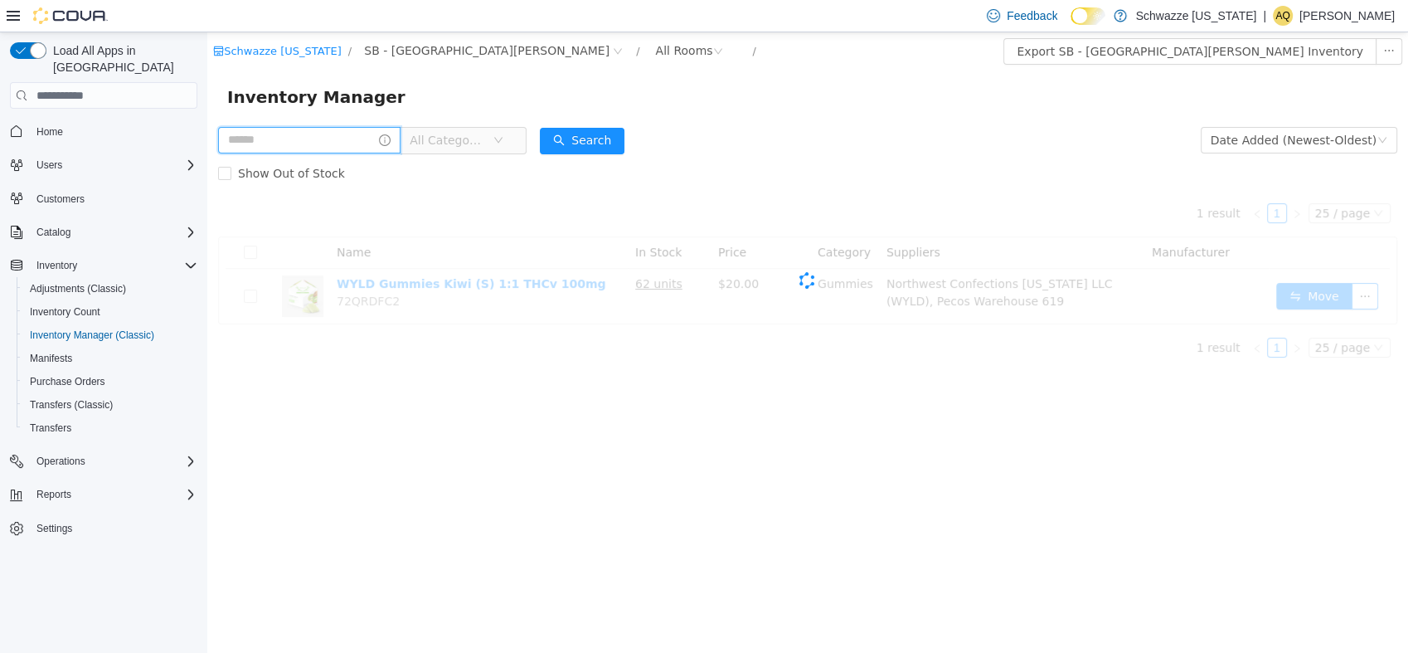
click at [337, 140] on input "text" at bounding box center [309, 140] width 182 height 27
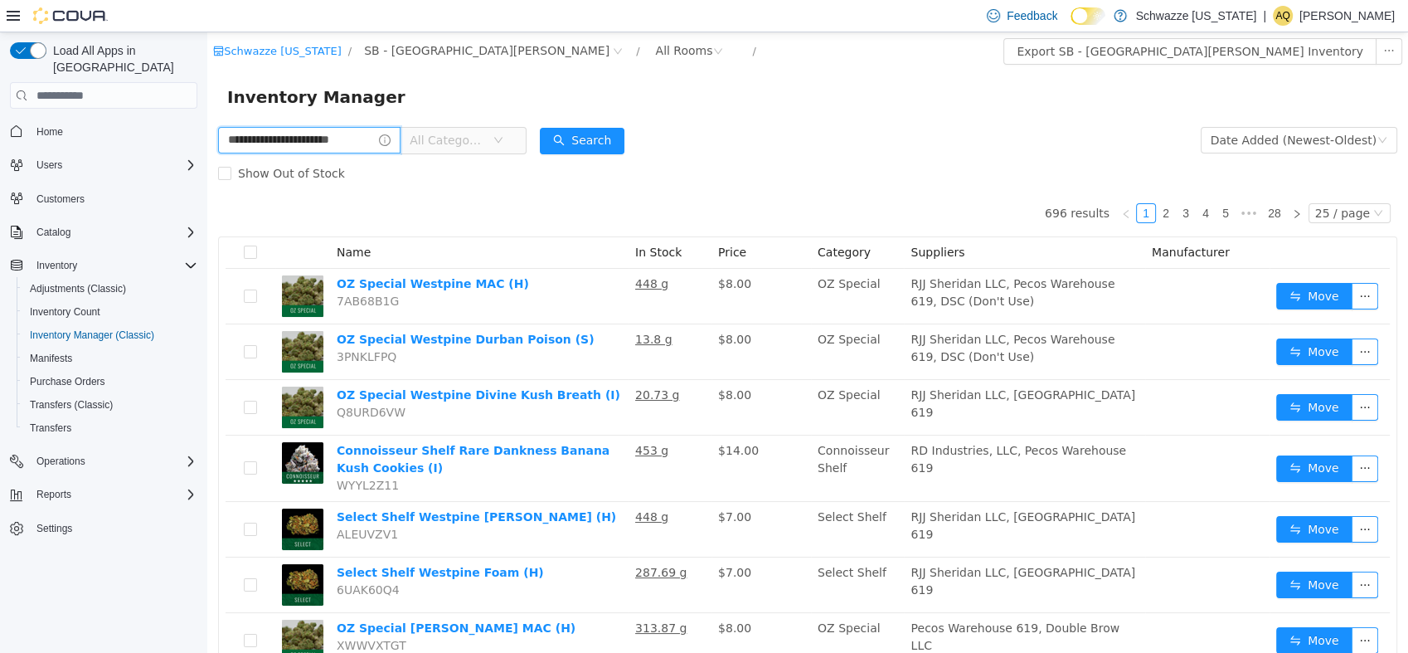
type input "**********"
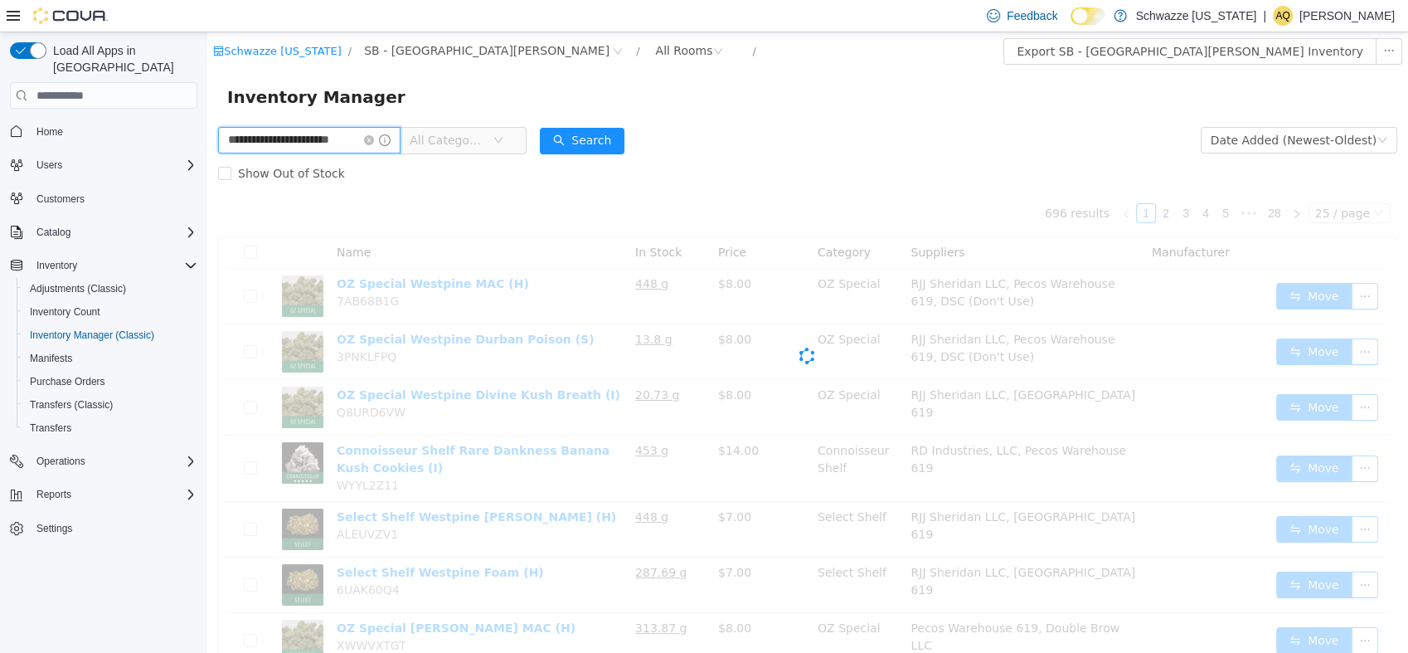
scroll to position [0, 19]
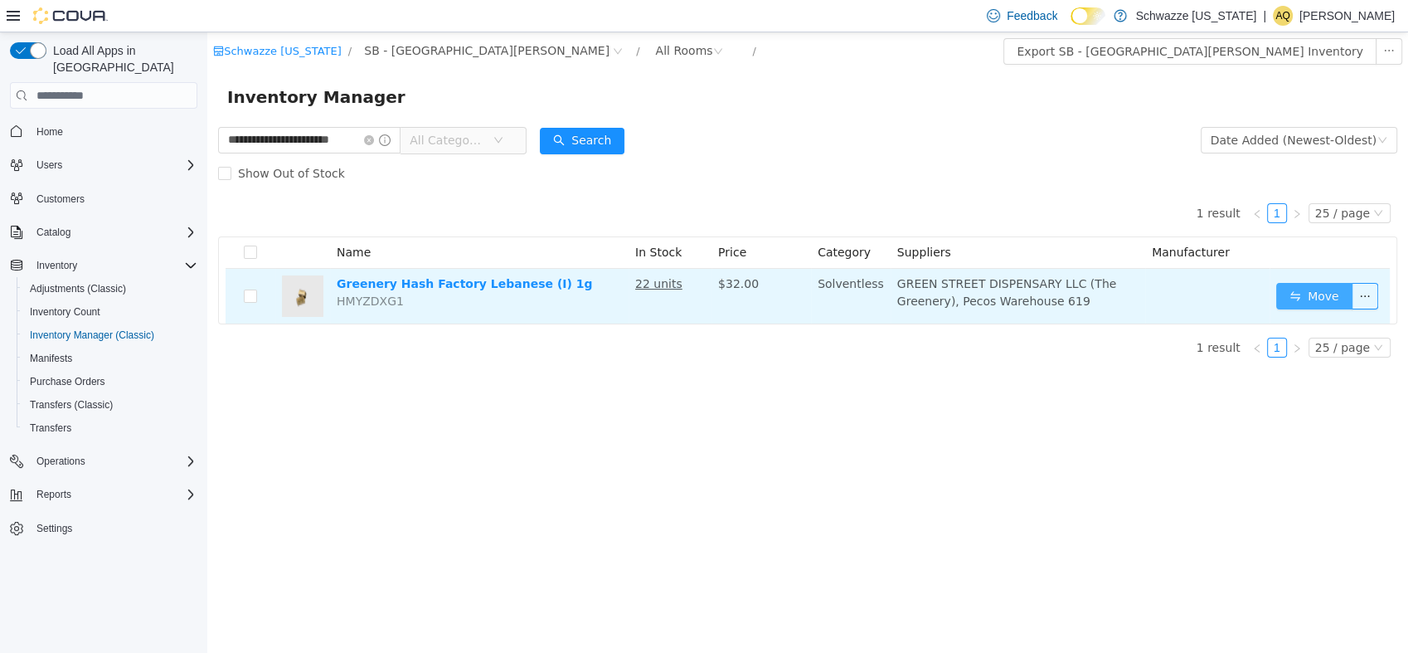
click at [1300, 287] on button "Move" at bounding box center [1314, 296] width 76 height 27
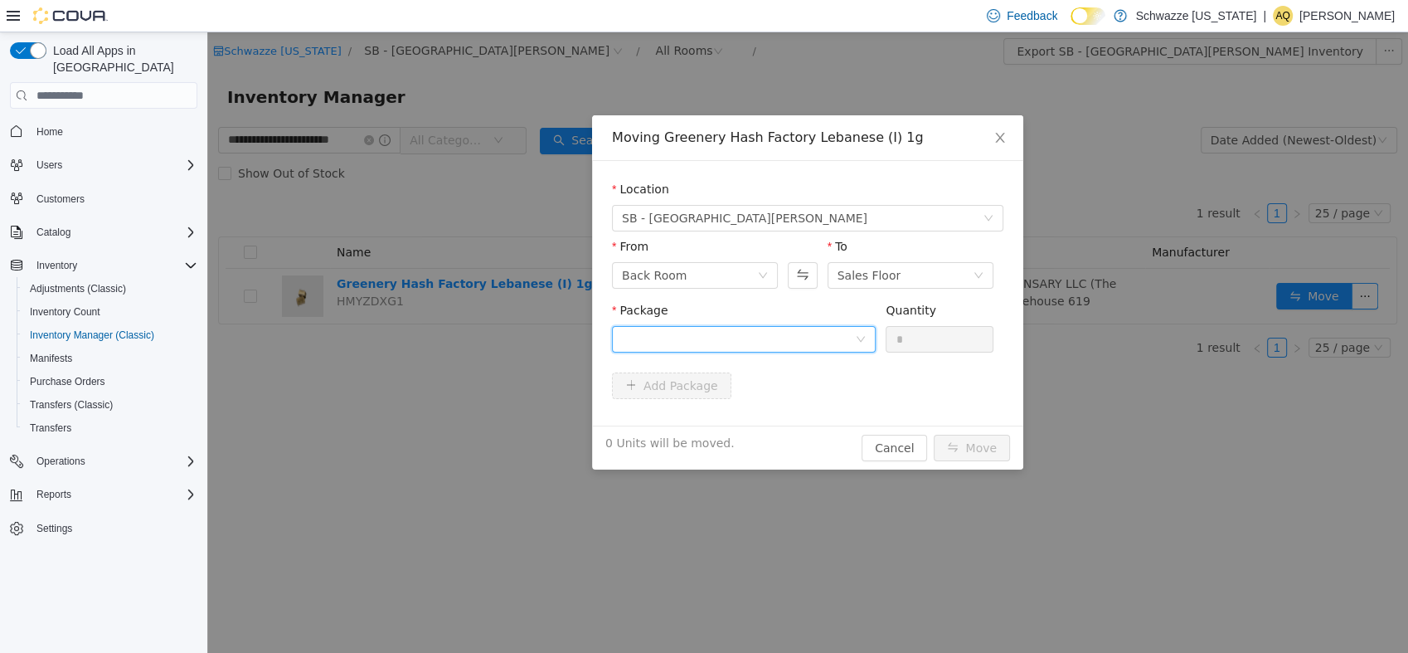
click at [867, 342] on div at bounding box center [744, 339] width 264 height 27
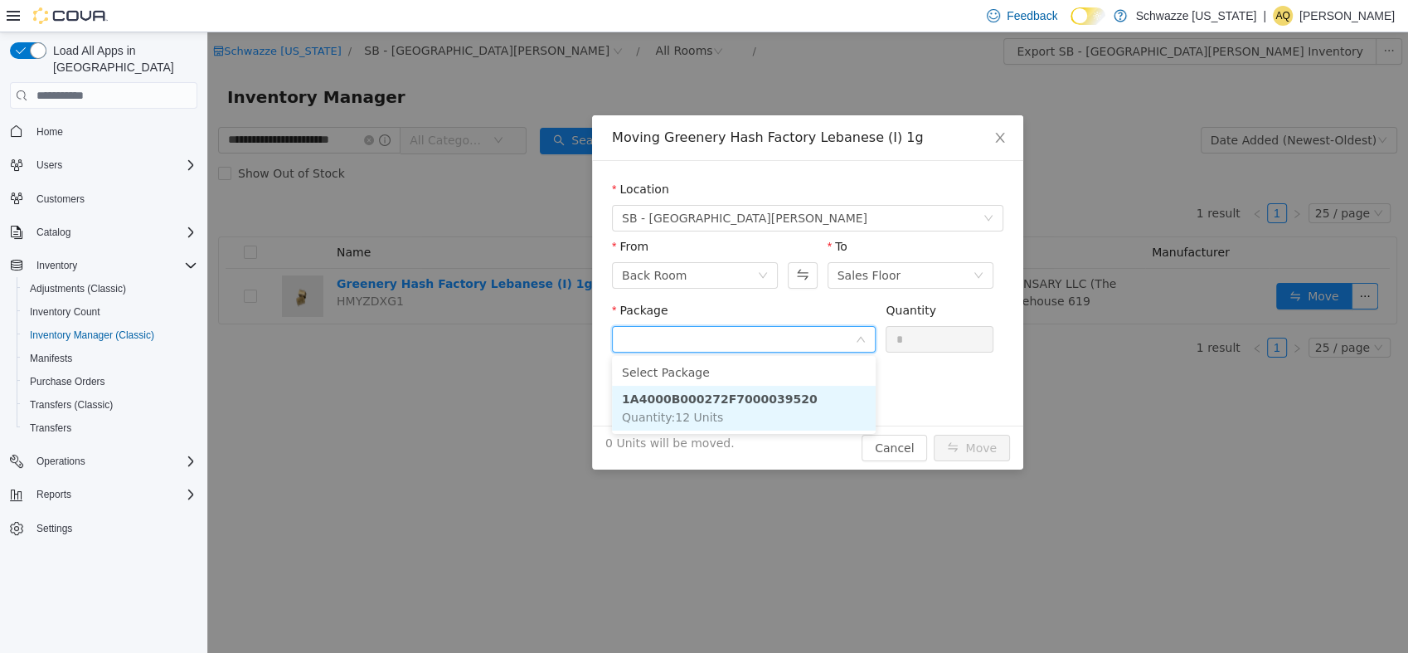
click at [803, 424] on li "1A4000B000272F7000039520 Quantity : 12 Units" at bounding box center [744, 408] width 264 height 45
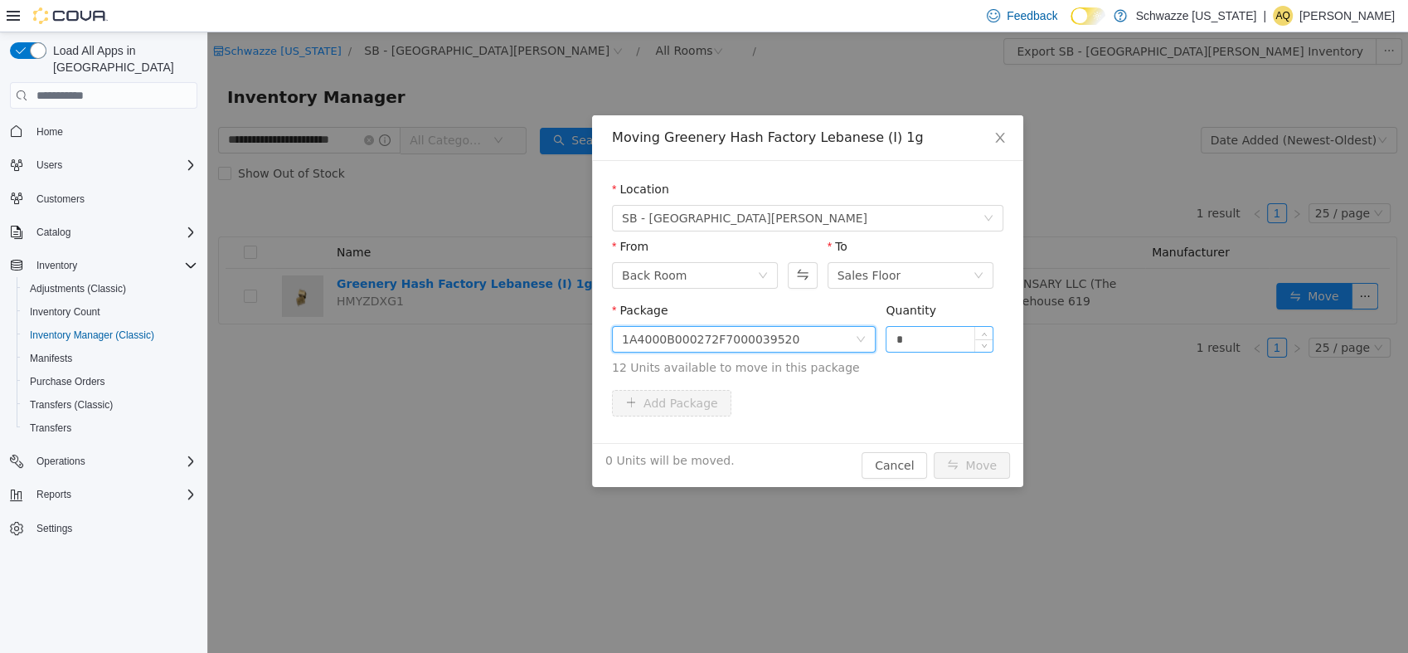
click at [918, 349] on input "*" at bounding box center [939, 339] width 106 height 25
type input "**"
click at [963, 462] on button "Move" at bounding box center [972, 465] width 76 height 27
